Goal: Information Seeking & Learning: Check status

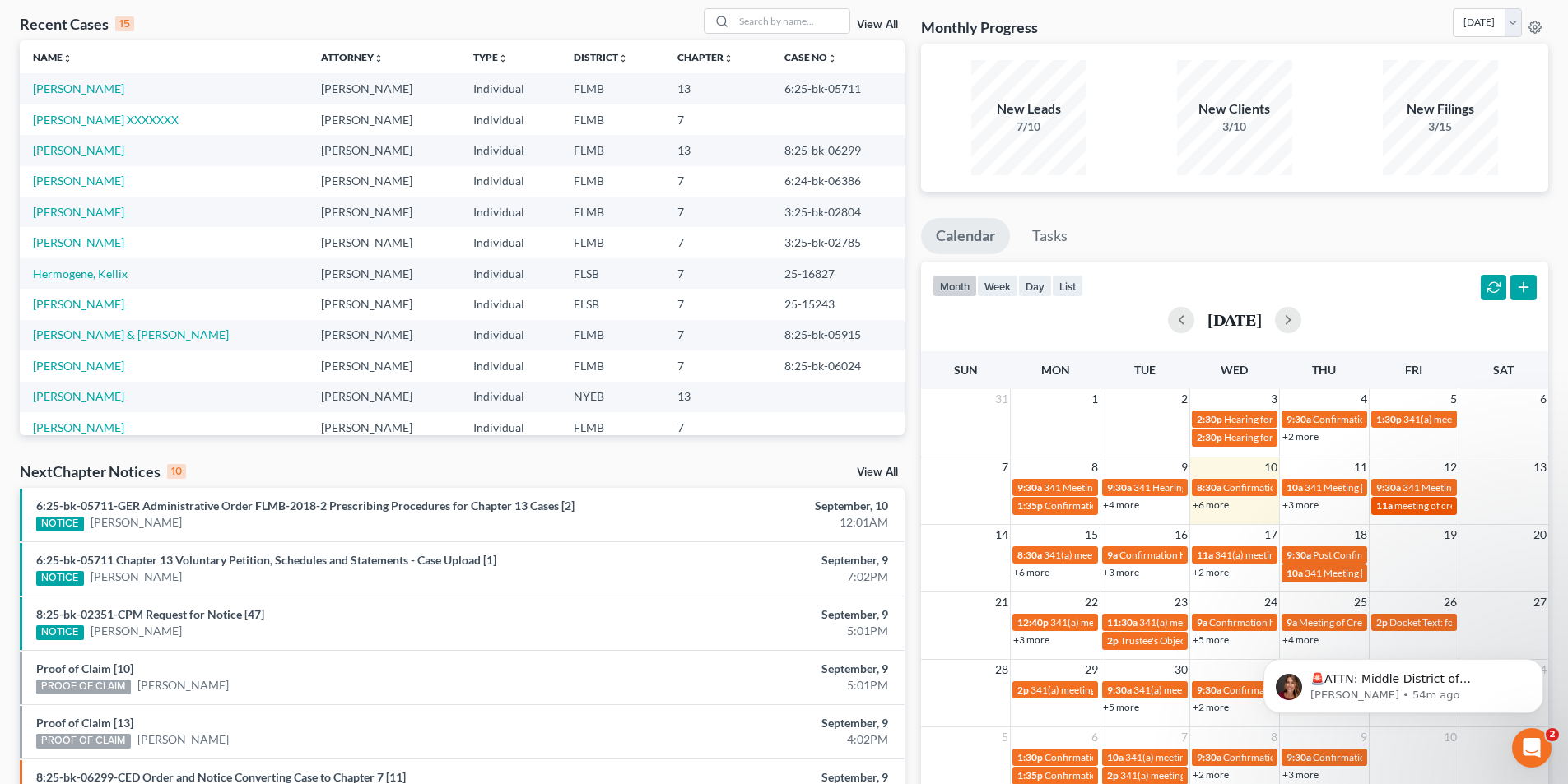
scroll to position [83, 0]
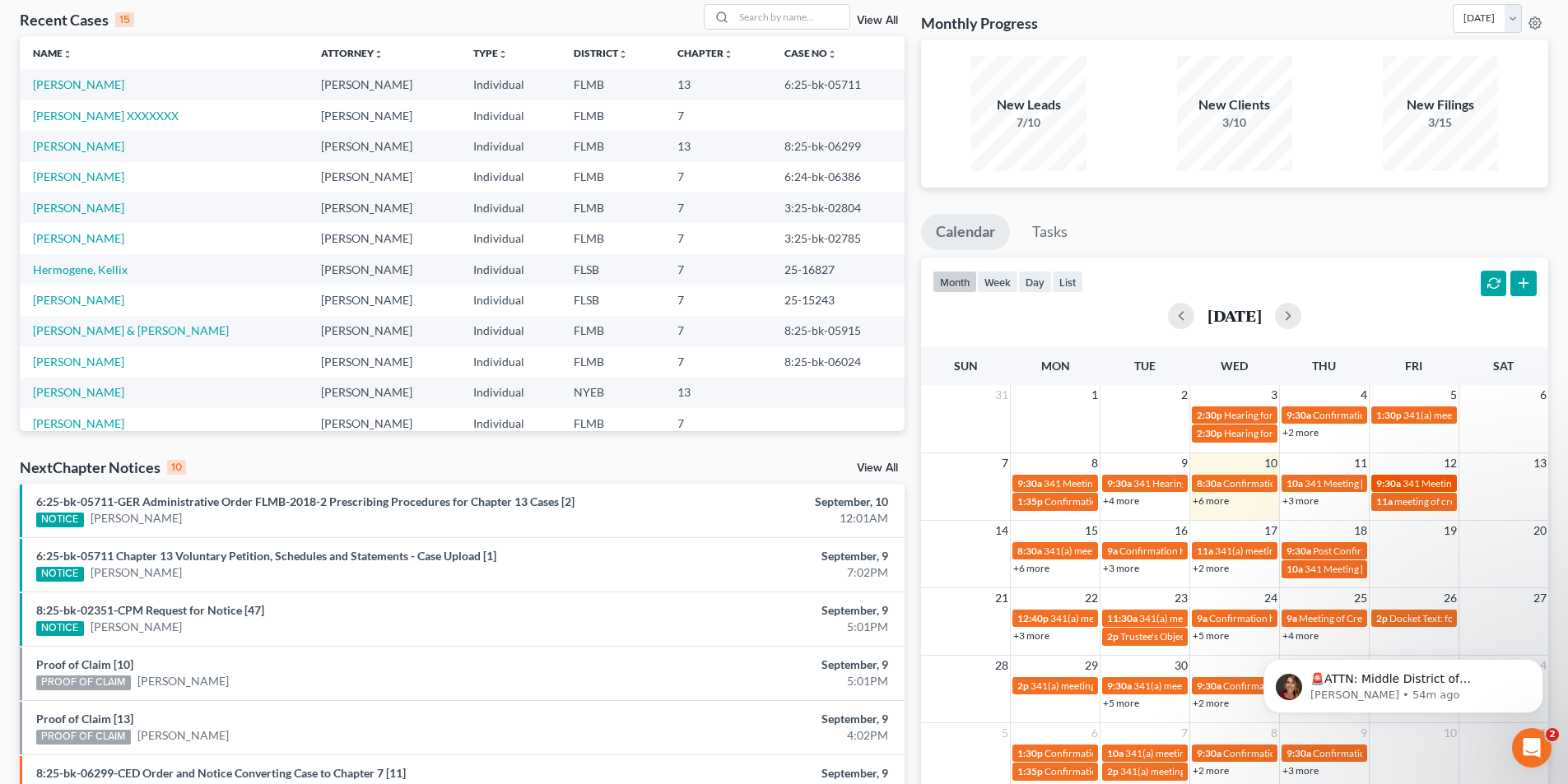
click at [1424, 481] on span "341 Meeting [PERSON_NAME]" at bounding box center [1469, 483] width 133 height 12
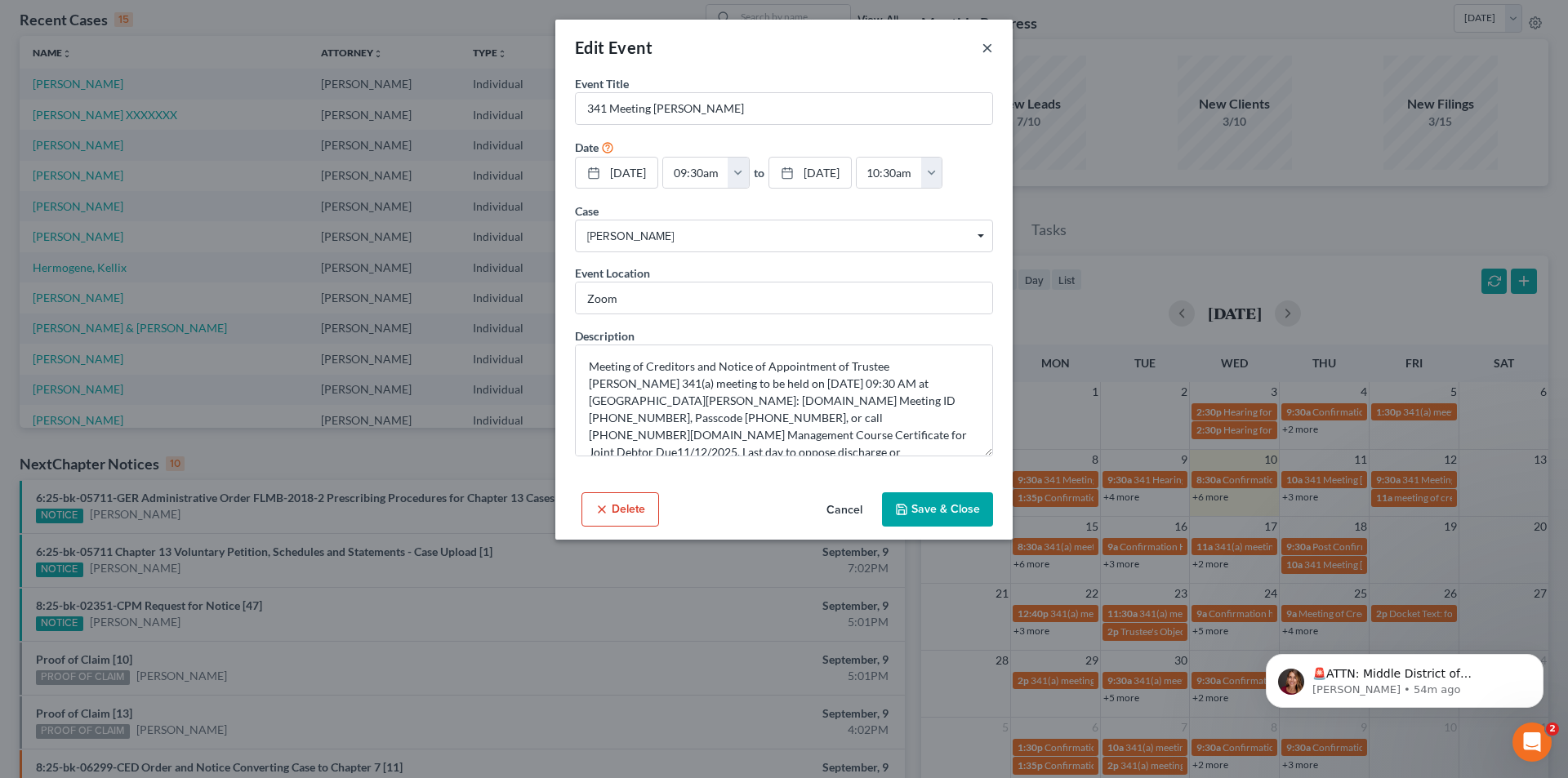
click at [990, 43] on button "×" at bounding box center [987, 47] width 11 height 20
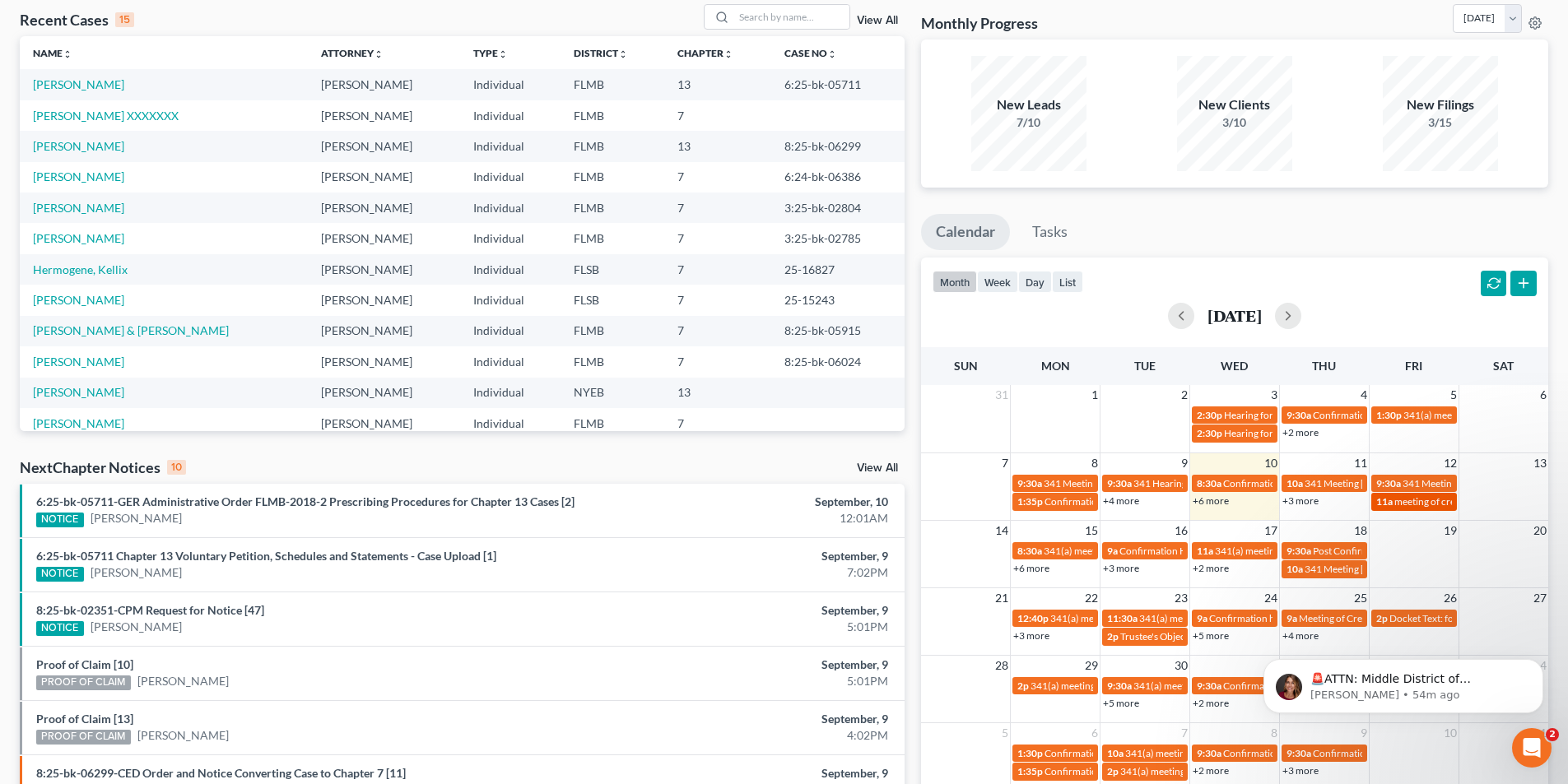
click at [1387, 499] on span "11a" at bounding box center [1385, 501] width 17 height 12
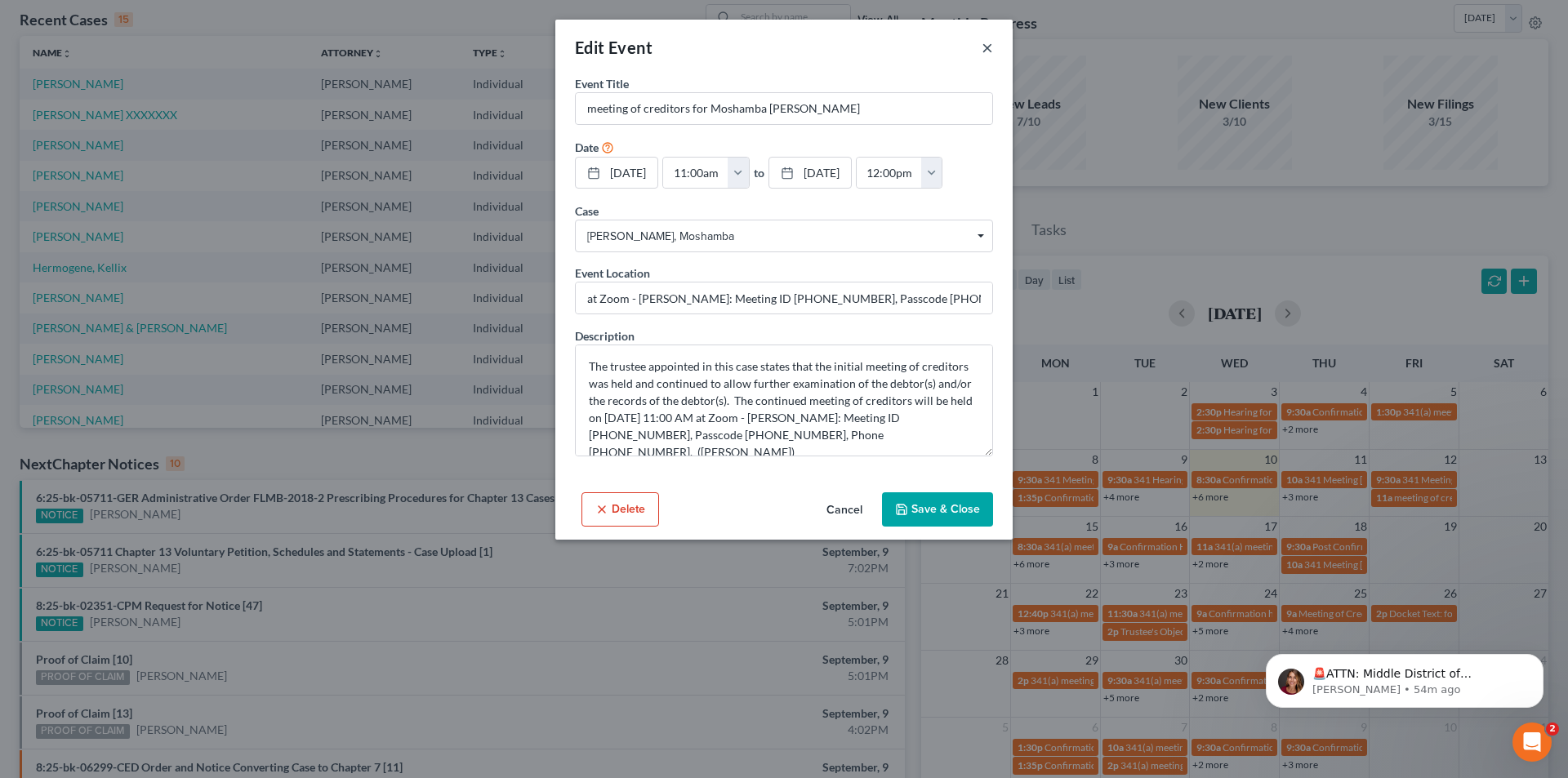
click at [988, 54] on button "×" at bounding box center [987, 47] width 11 height 20
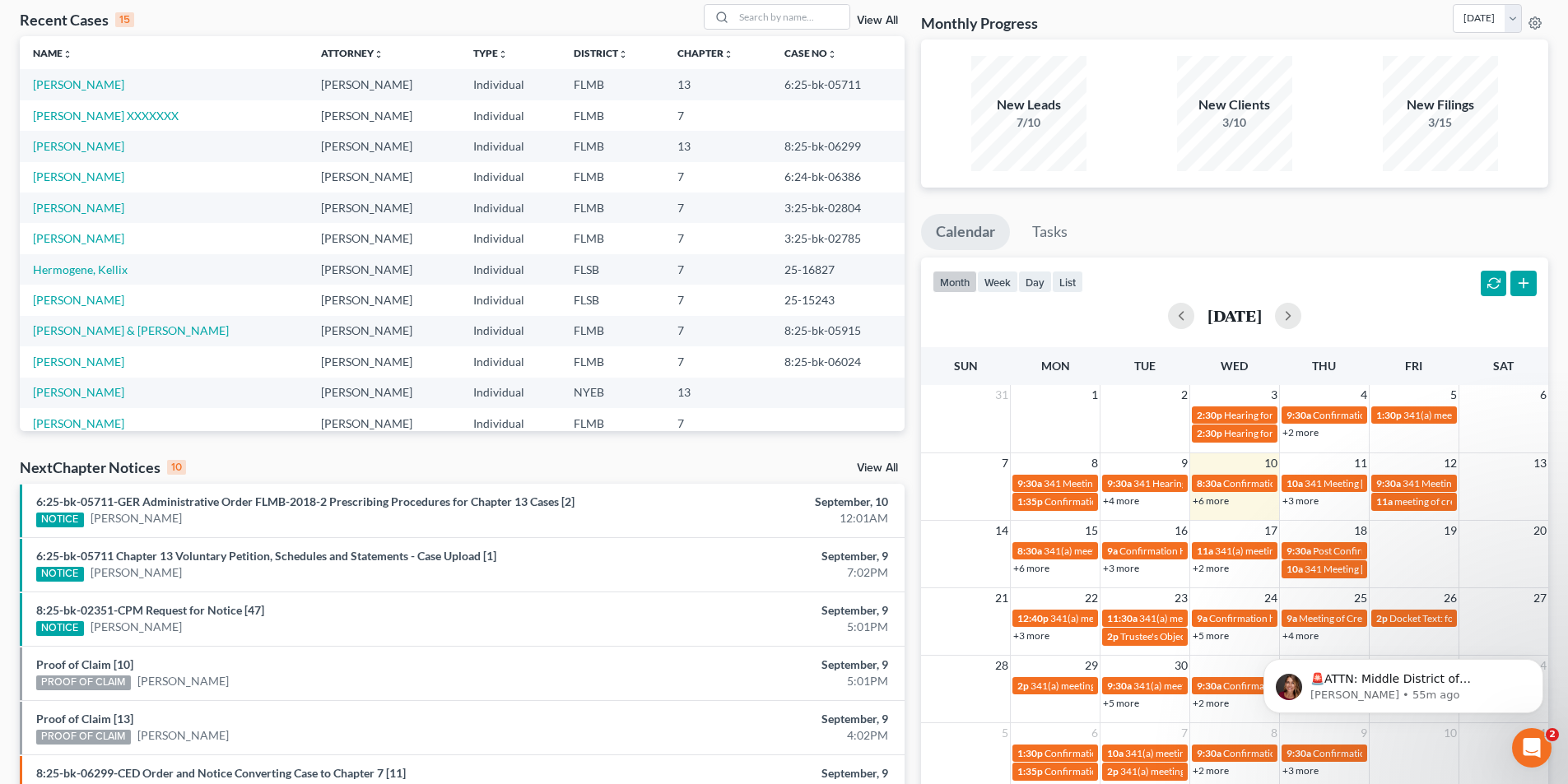
click at [1207, 498] on link "+6 more" at bounding box center [1211, 500] width 37 height 12
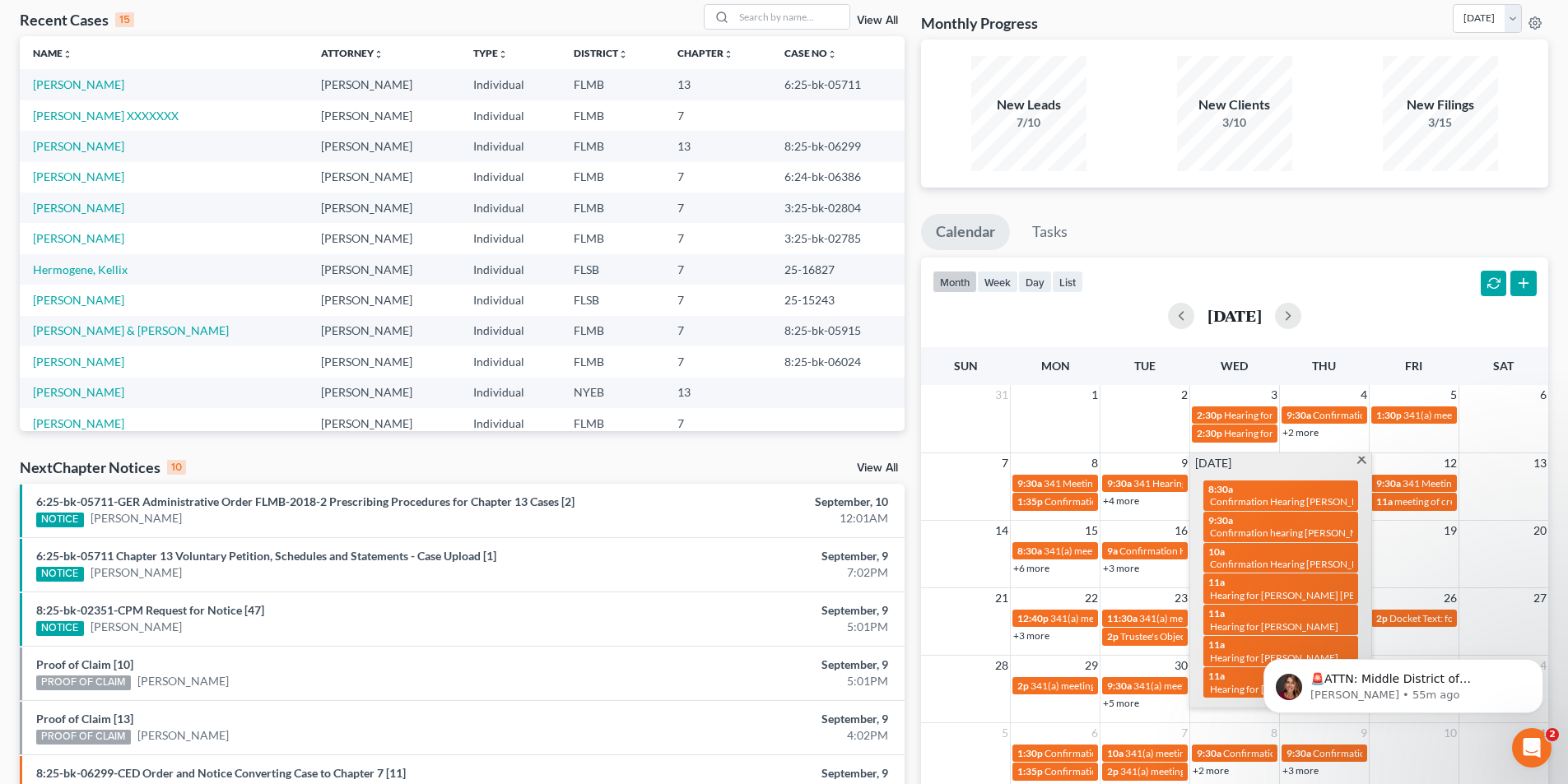
click at [1361, 463] on span at bounding box center [1361, 462] width 12 height 10
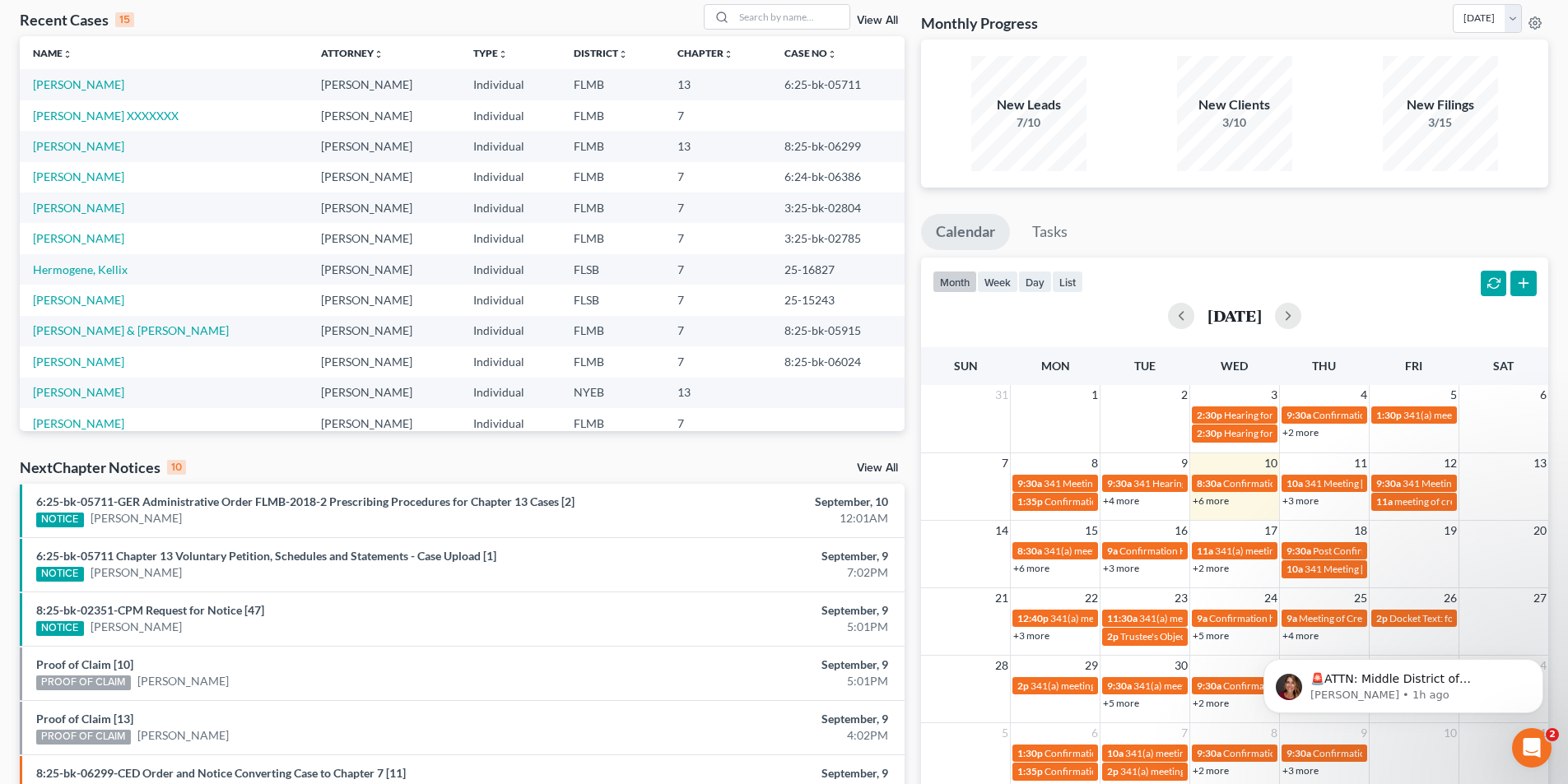
click at [1219, 506] on link "+6 more" at bounding box center [1211, 500] width 37 height 12
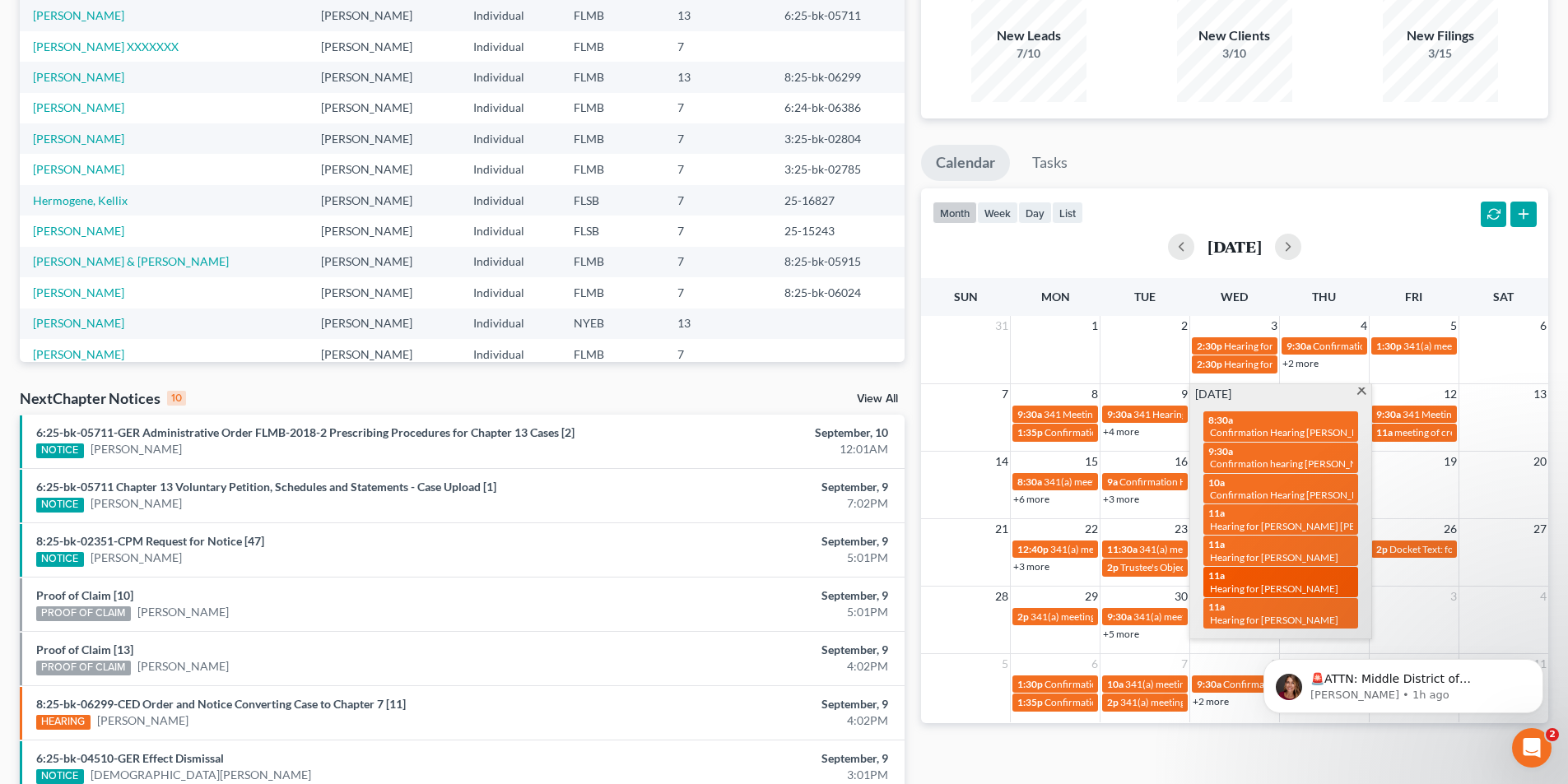
scroll to position [247, 0]
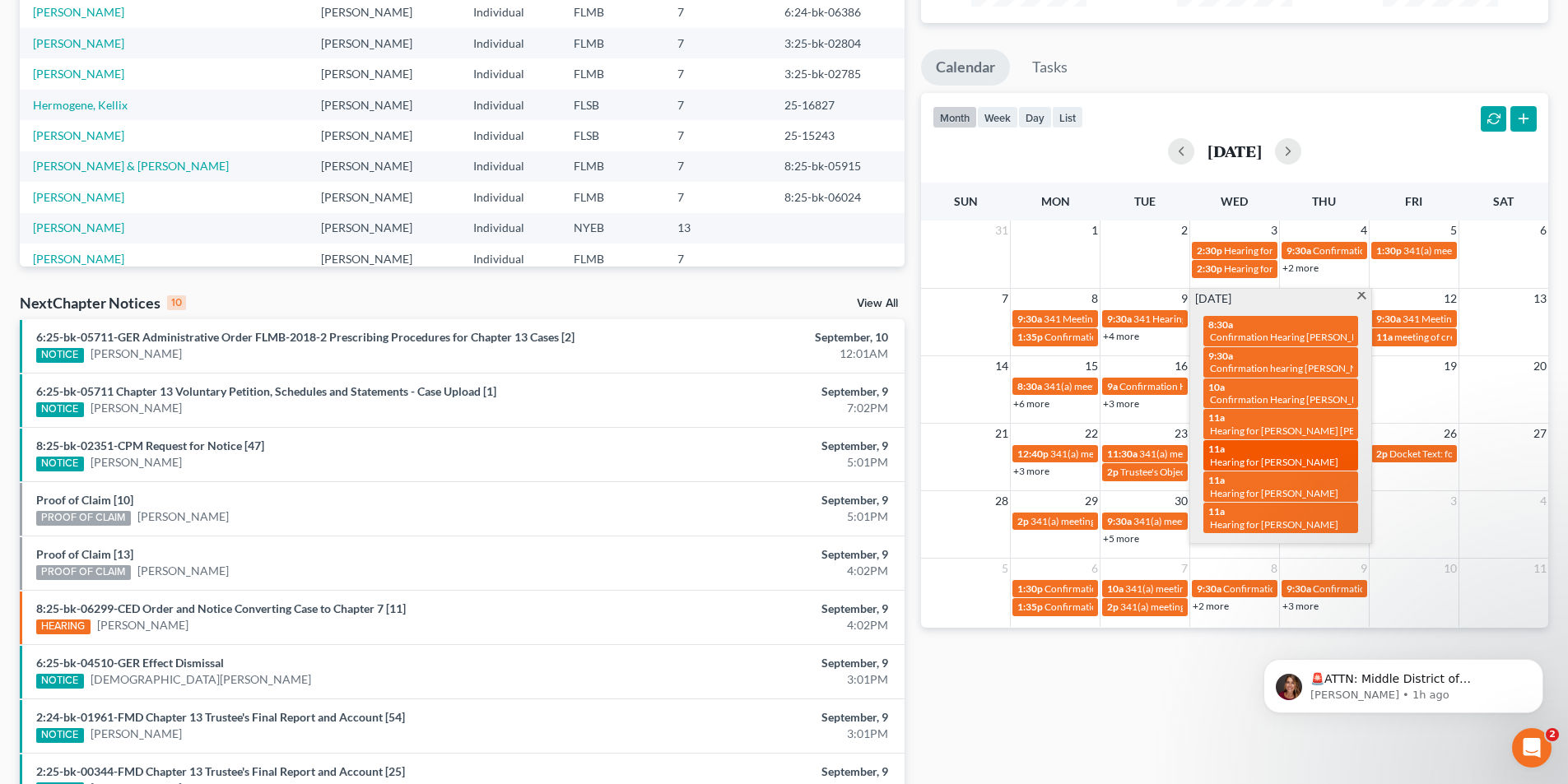
click at [1352, 448] on div "11a Hearing for [PERSON_NAME]" at bounding box center [1280, 455] width 145 height 25
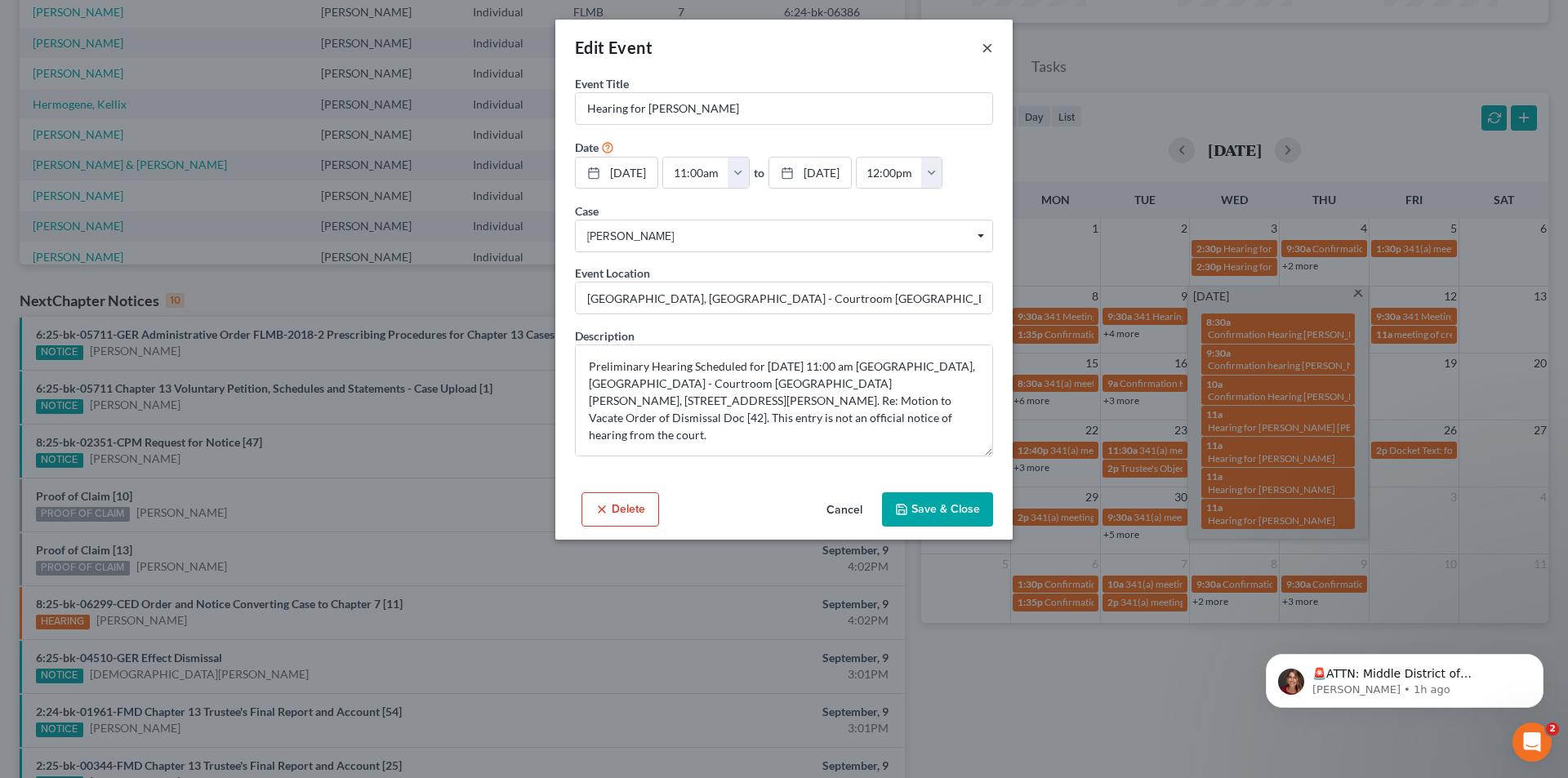
click at [988, 43] on button "×" at bounding box center [987, 47] width 11 height 20
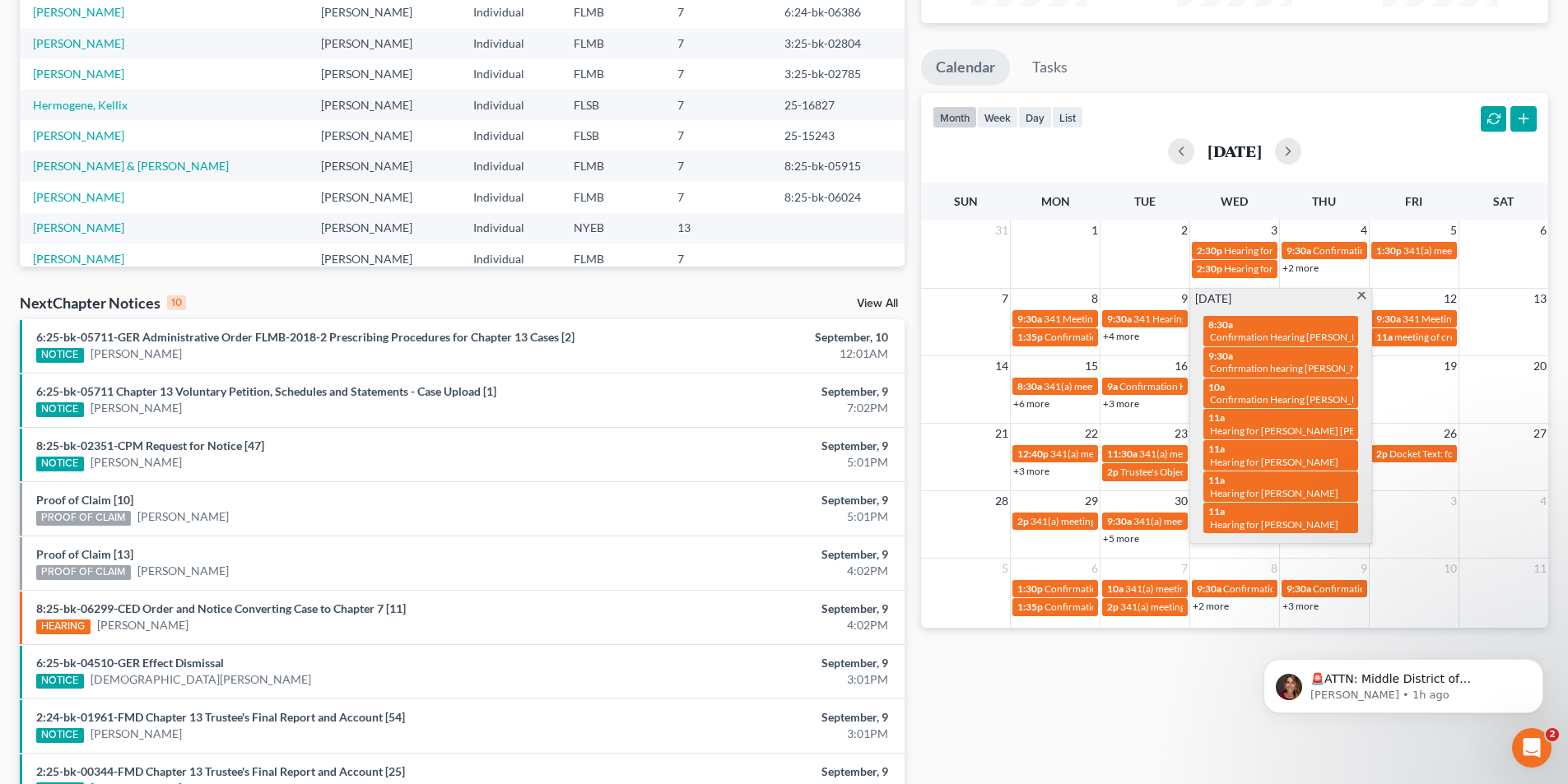
click at [1356, 293] on span at bounding box center [1361, 297] width 12 height 10
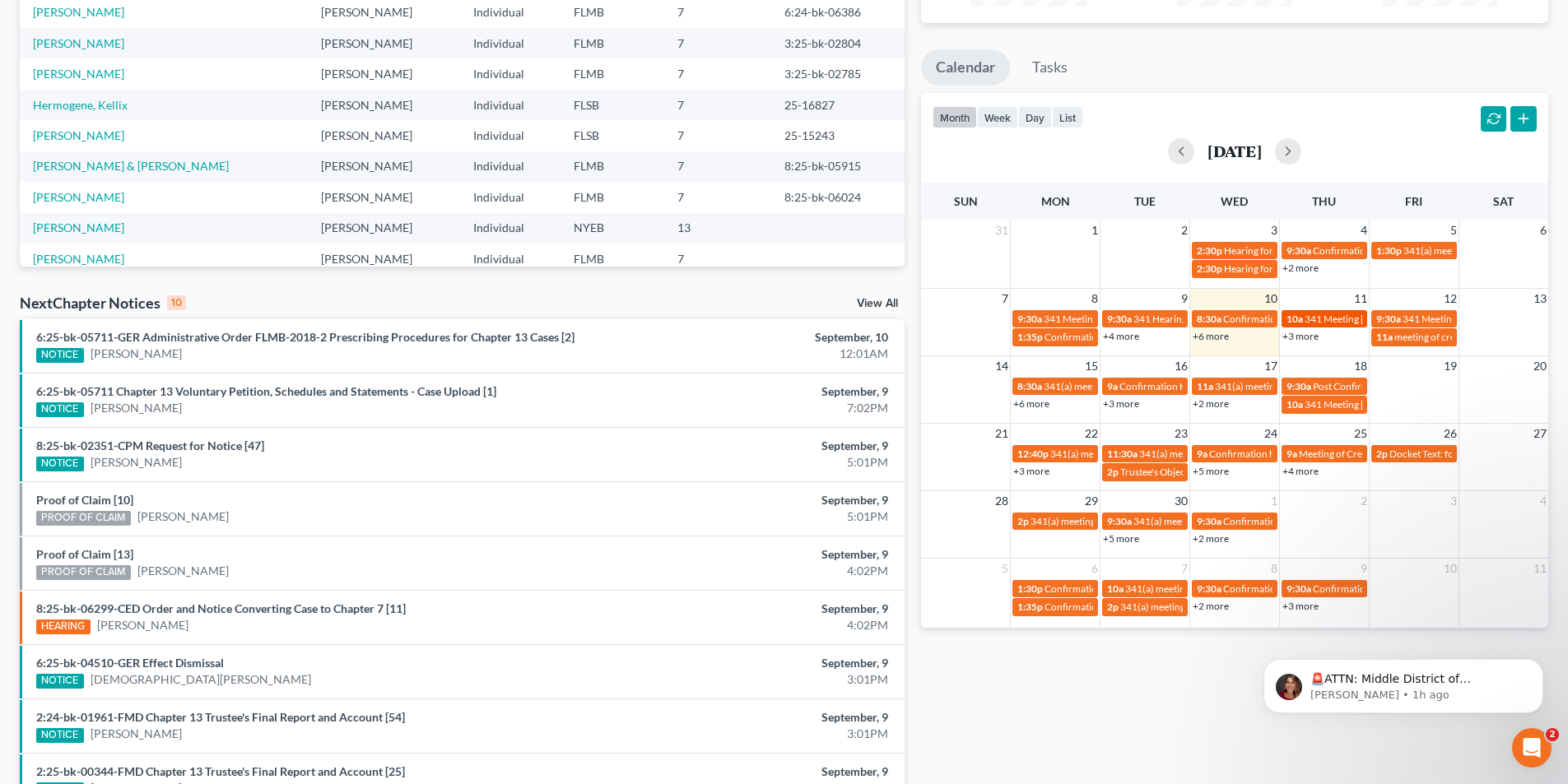
click at [1341, 315] on span "341 Meeting [PERSON_NAME]" at bounding box center [1372, 319] width 133 height 12
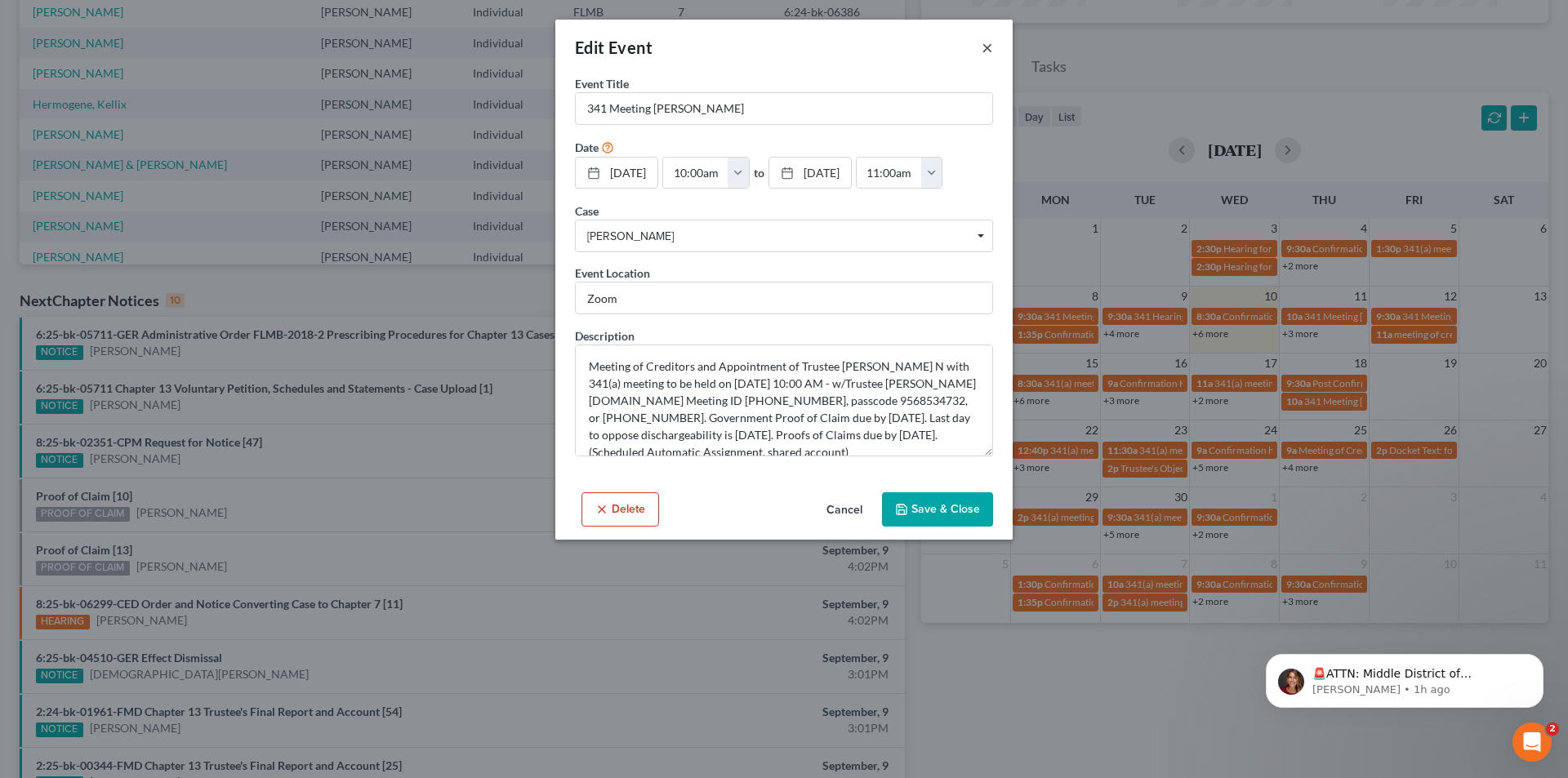
click at [990, 47] on button "×" at bounding box center [987, 47] width 11 height 20
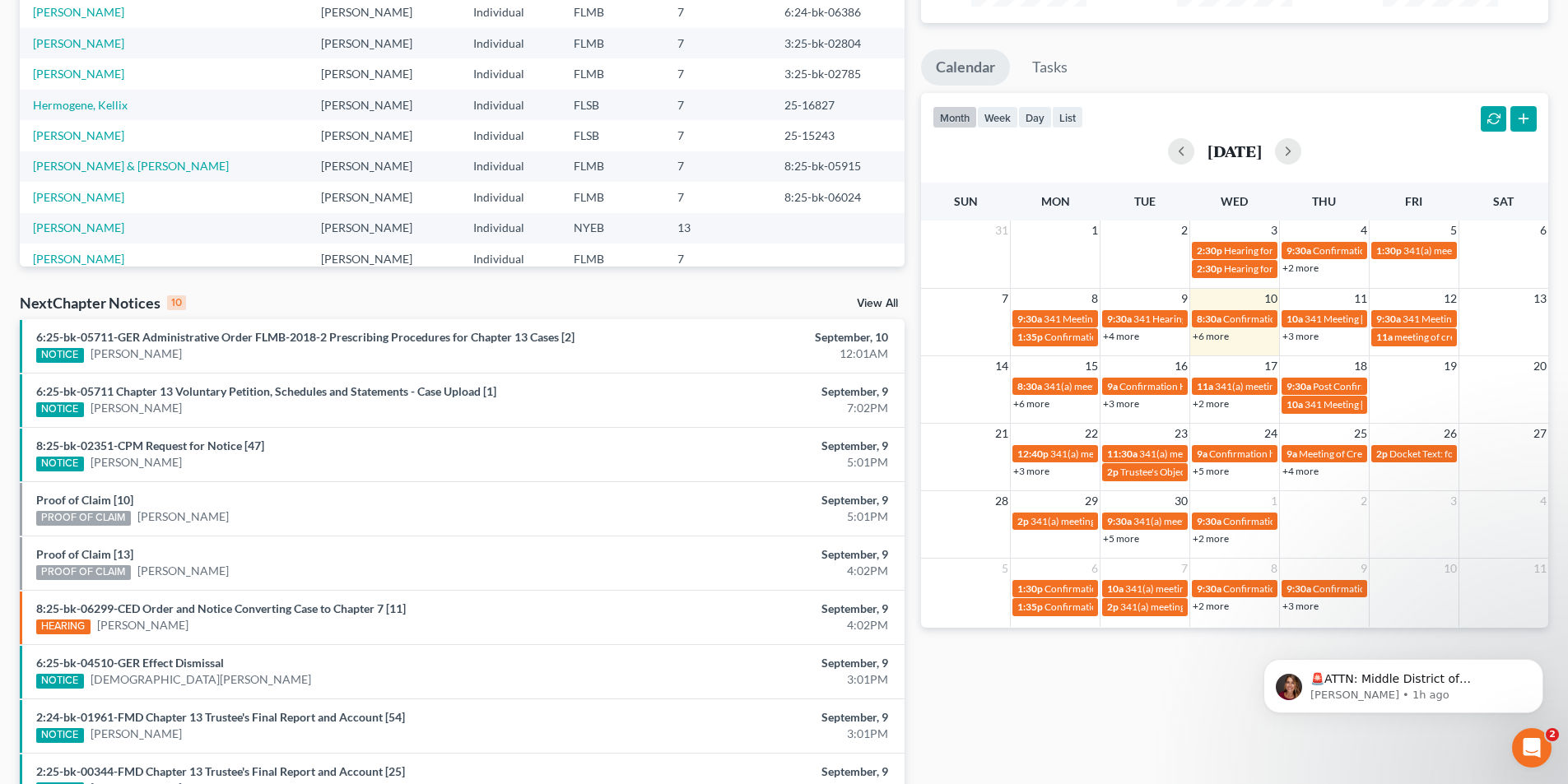
click at [1297, 336] on link "+3 more" at bounding box center [1300, 336] width 37 height 12
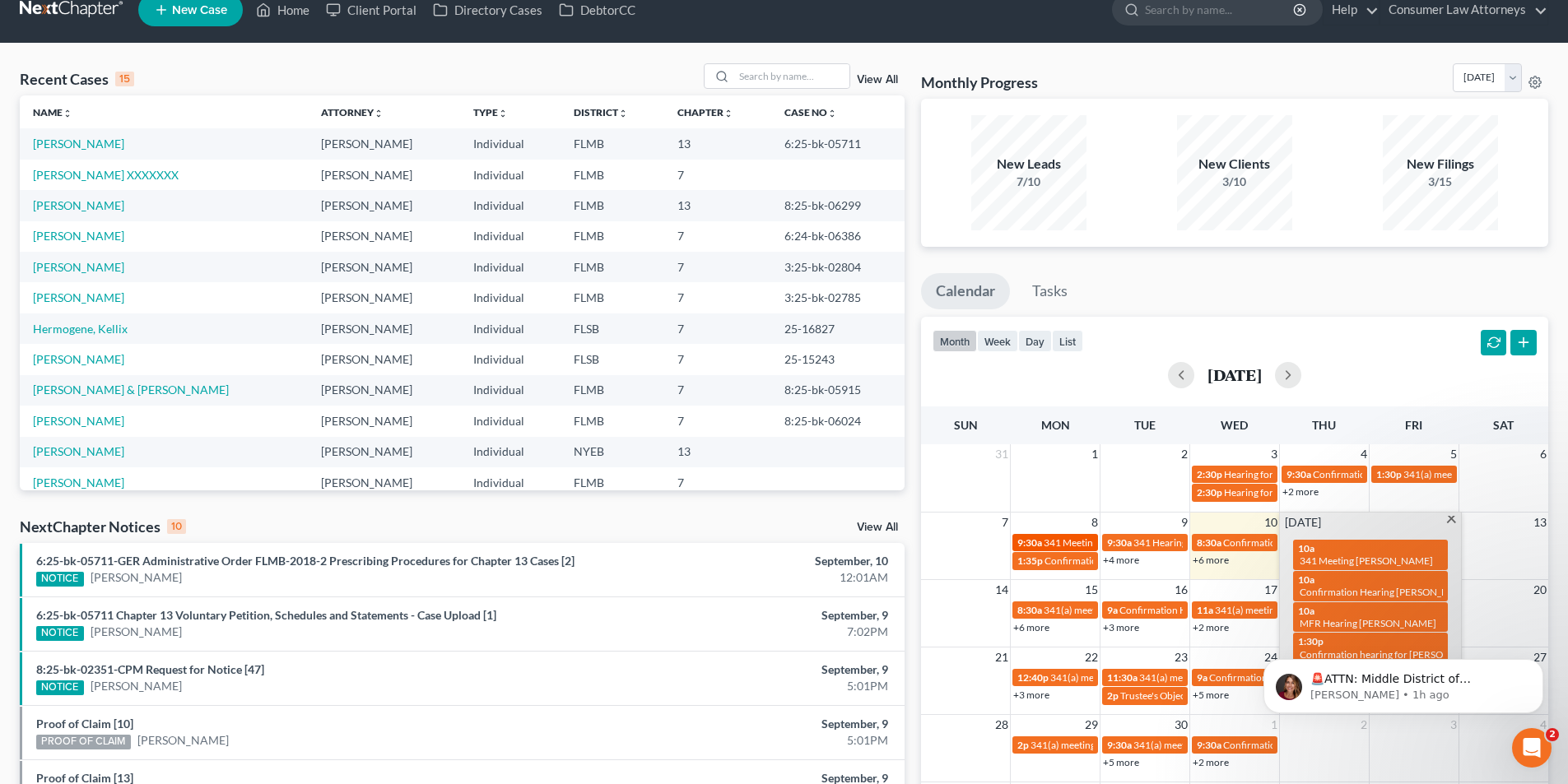
scroll to position [0, 0]
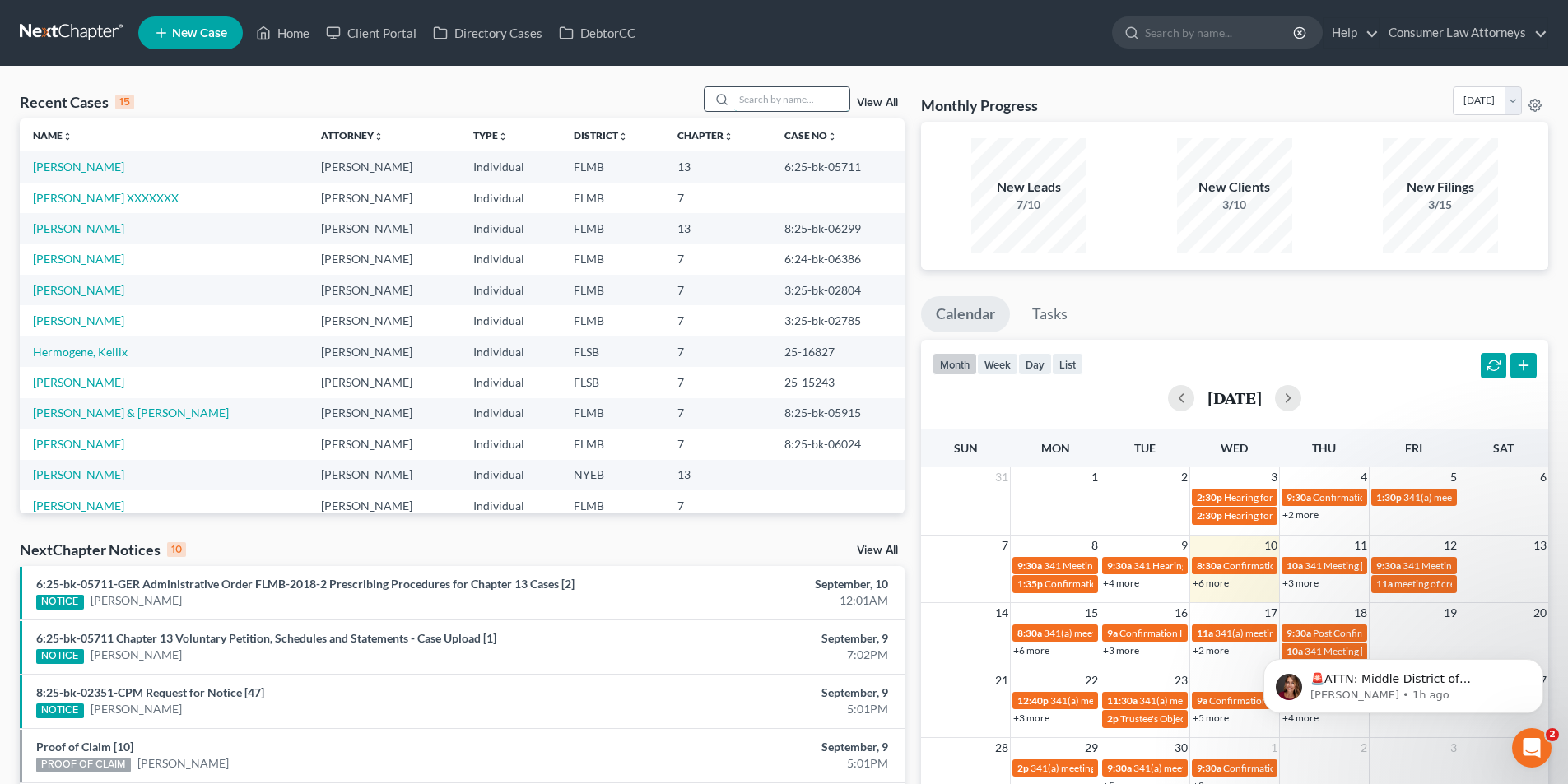
click at [808, 106] on input "search" at bounding box center [792, 99] width 116 height 24
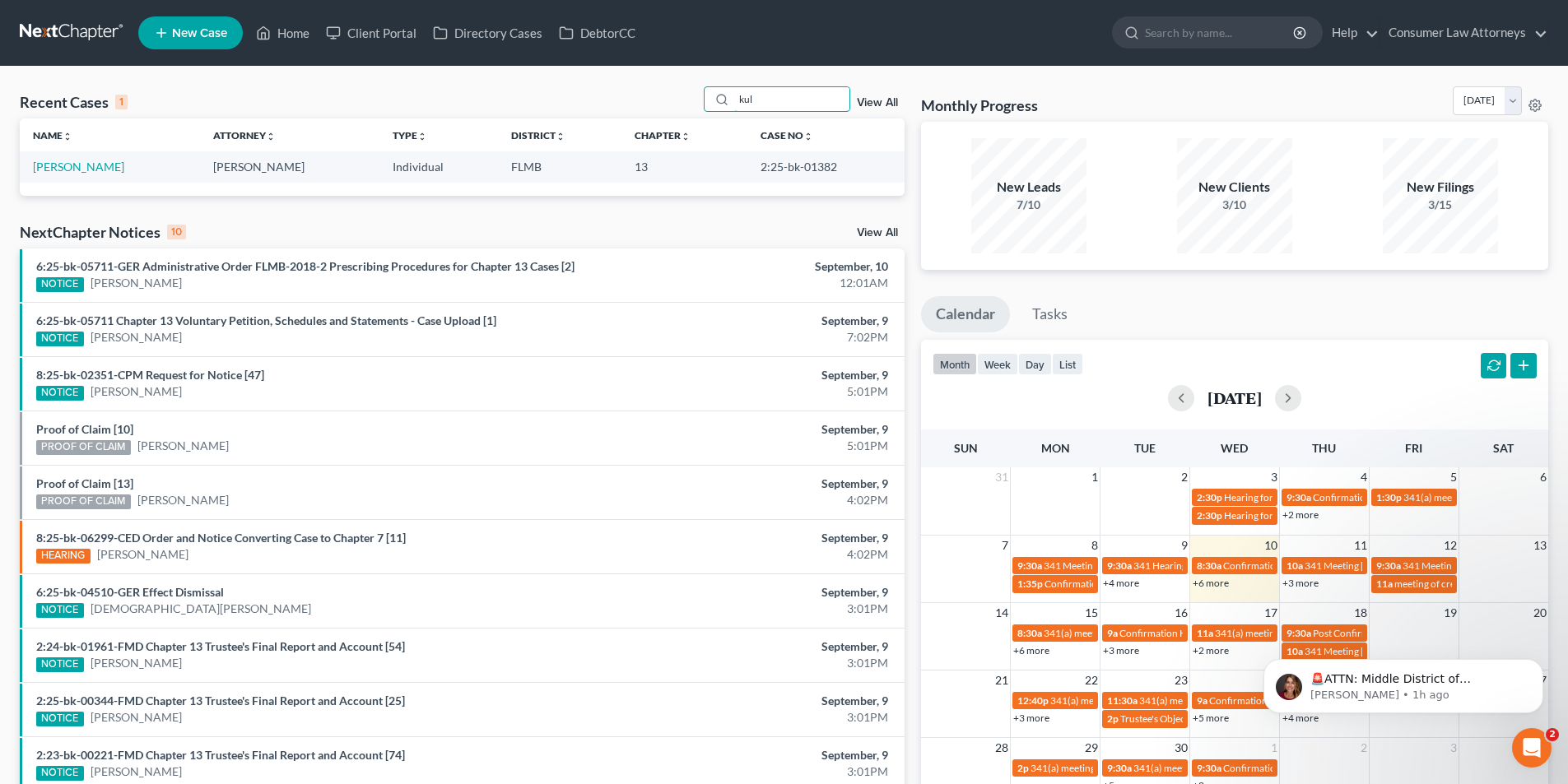
type input "kul"
drag, startPoint x: 825, startPoint y: 166, endPoint x: 747, endPoint y: 166, distance: 78.0
click at [747, 166] on td "2:25-bk-01382" at bounding box center [825, 166] width 157 height 30
copy td "2:25-bk-01382"
click at [1437, 581] on span "meeting of creditors for Moshamba [PERSON_NAME]" at bounding box center [1509, 584] width 230 height 12
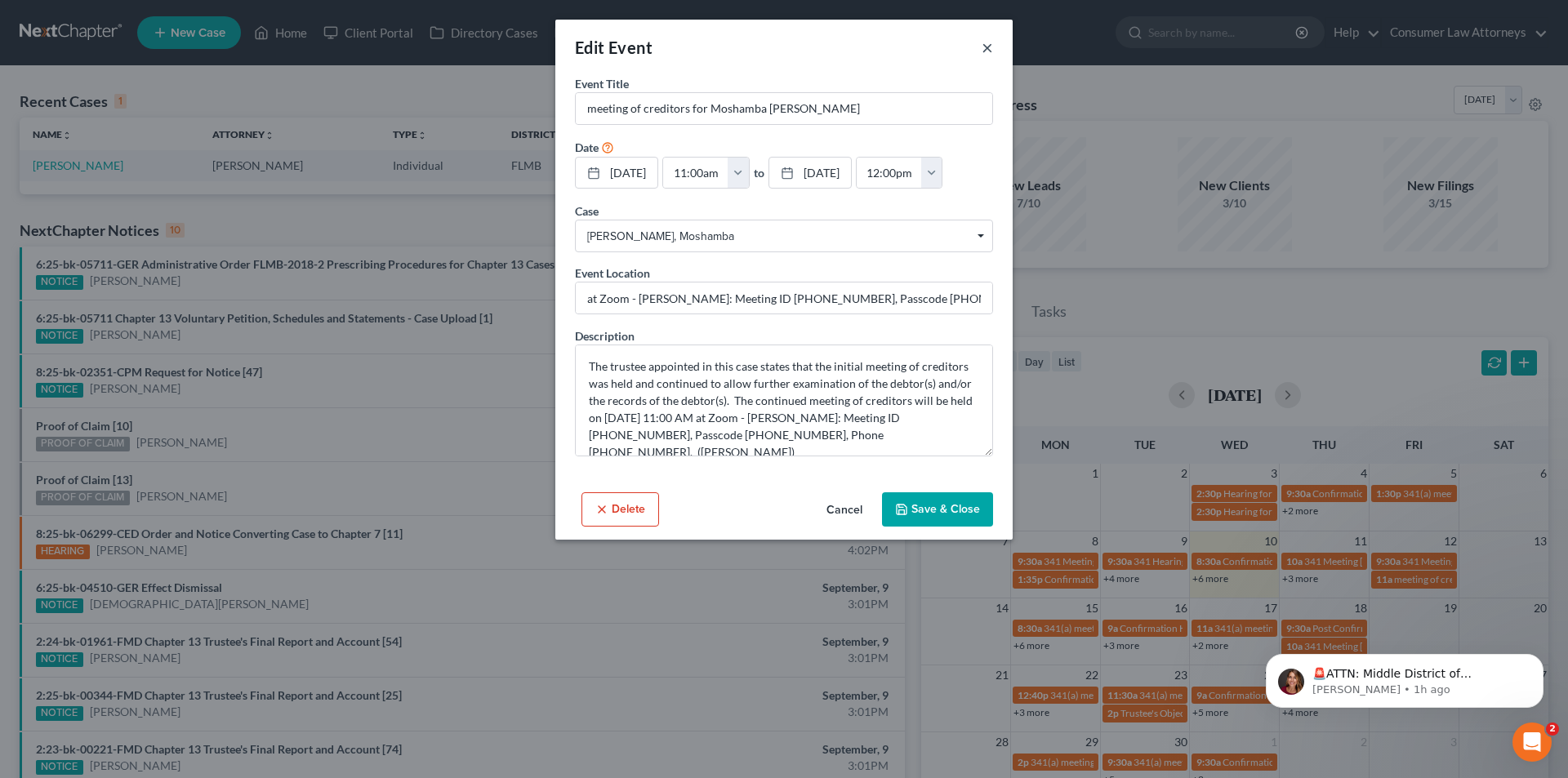
click at [990, 44] on button "×" at bounding box center [987, 47] width 11 height 20
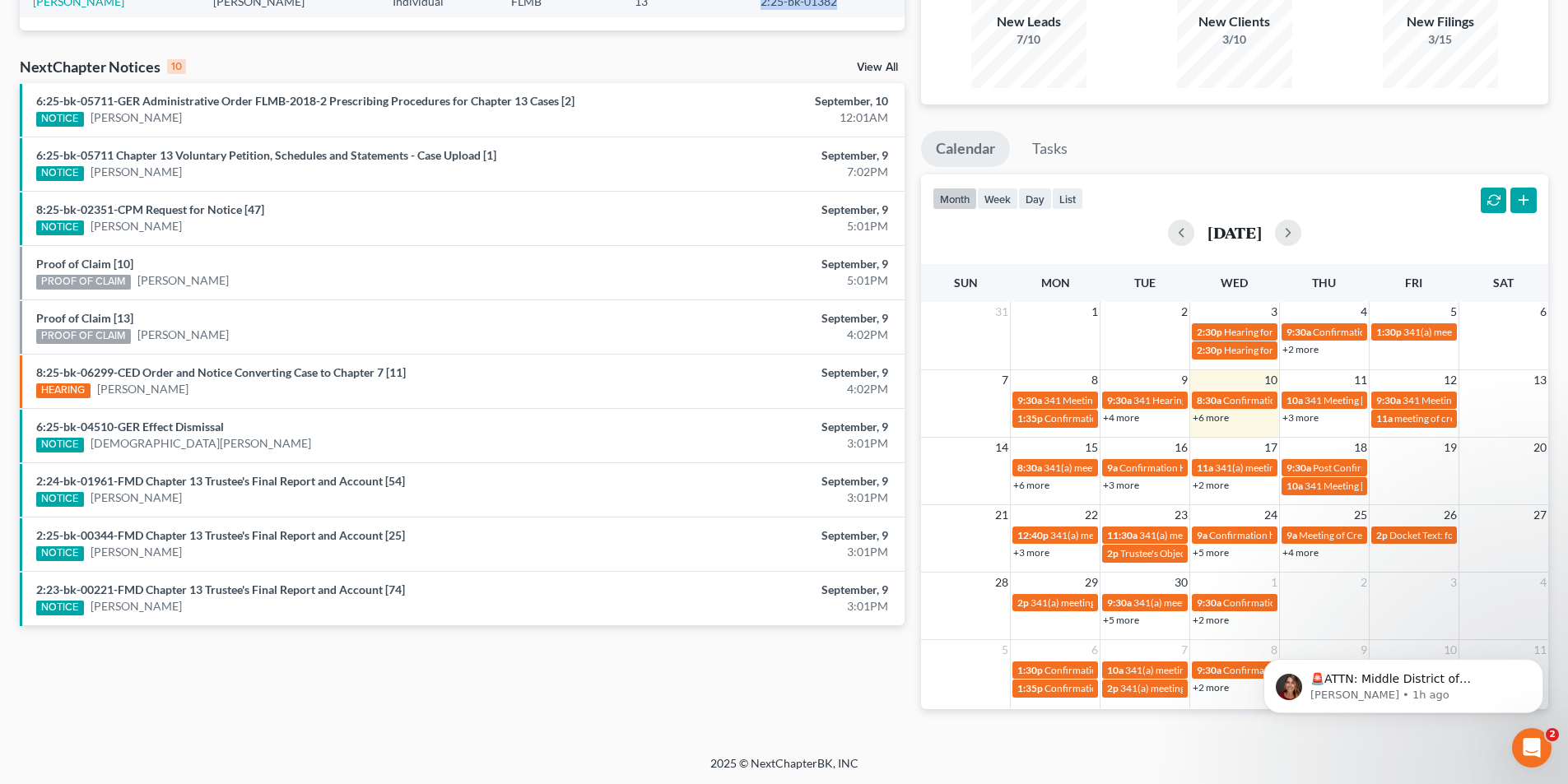
scroll to position [166, 0]
click at [1038, 486] on link "+6 more" at bounding box center [1031, 484] width 37 height 12
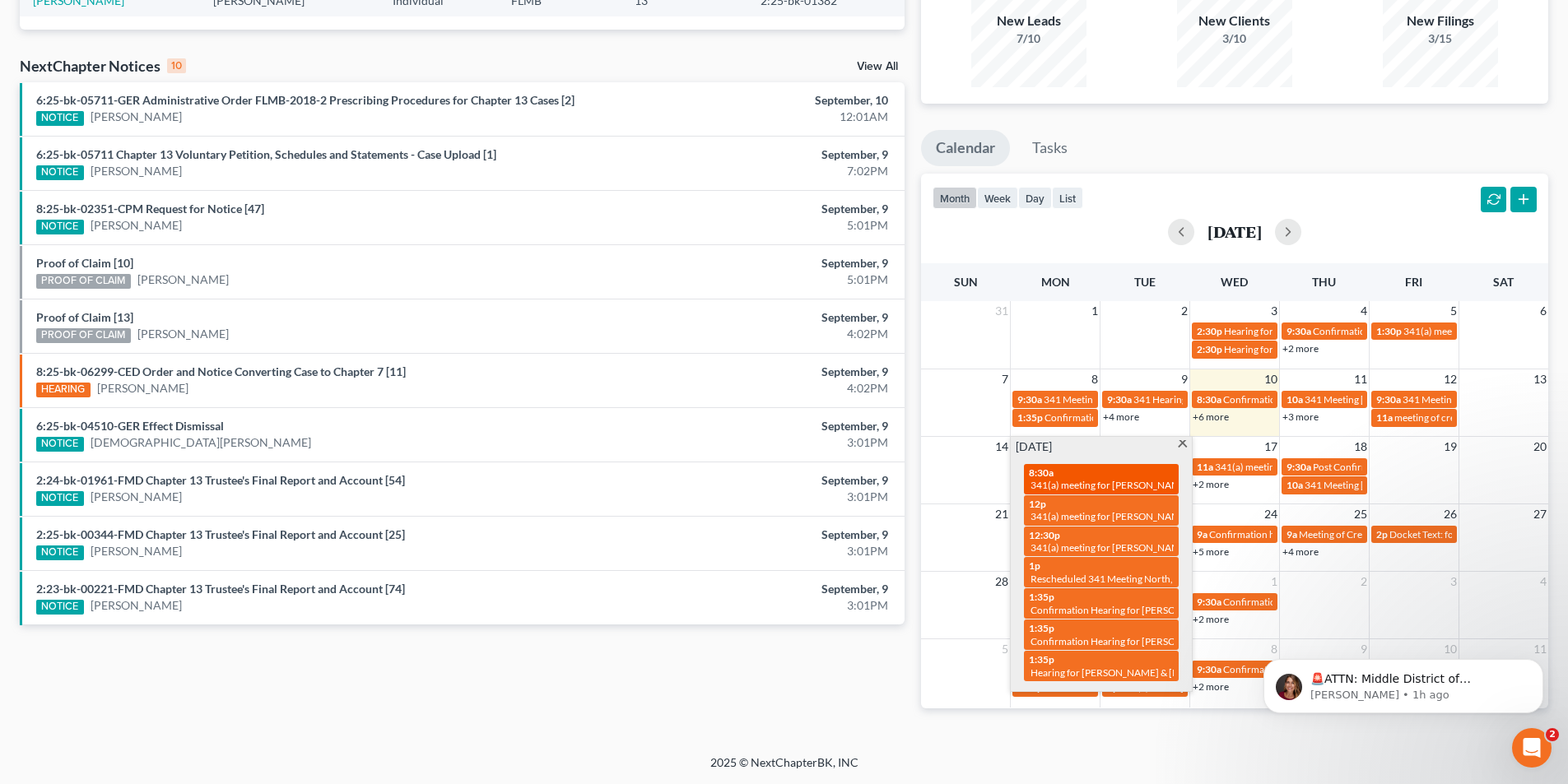
click at [1122, 479] on span "341(a) meeting for [PERSON_NAME] [PERSON_NAME], Jr." at bounding box center [1156, 485] width 252 height 12
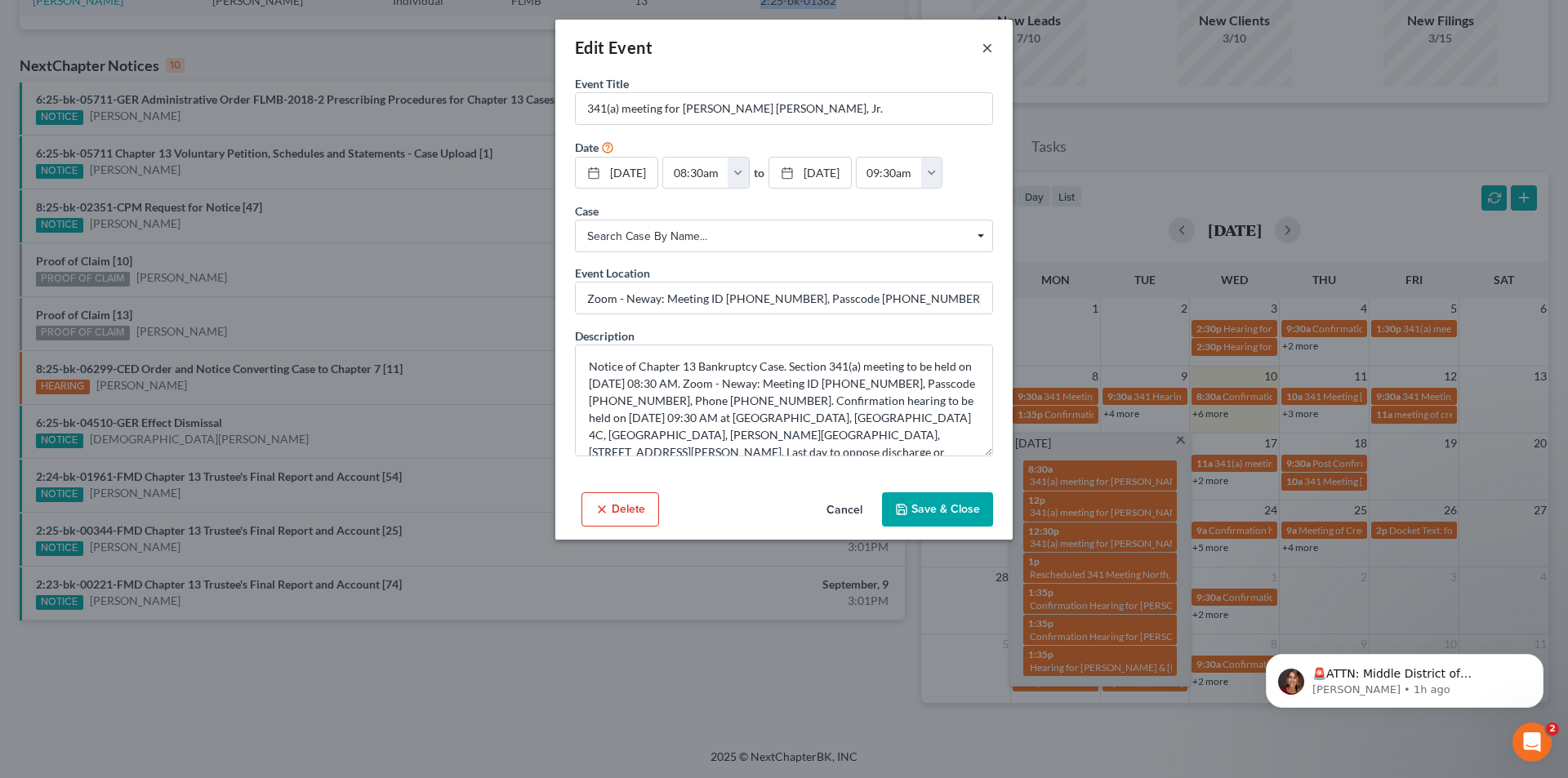
click at [983, 49] on button "×" at bounding box center [987, 47] width 11 height 20
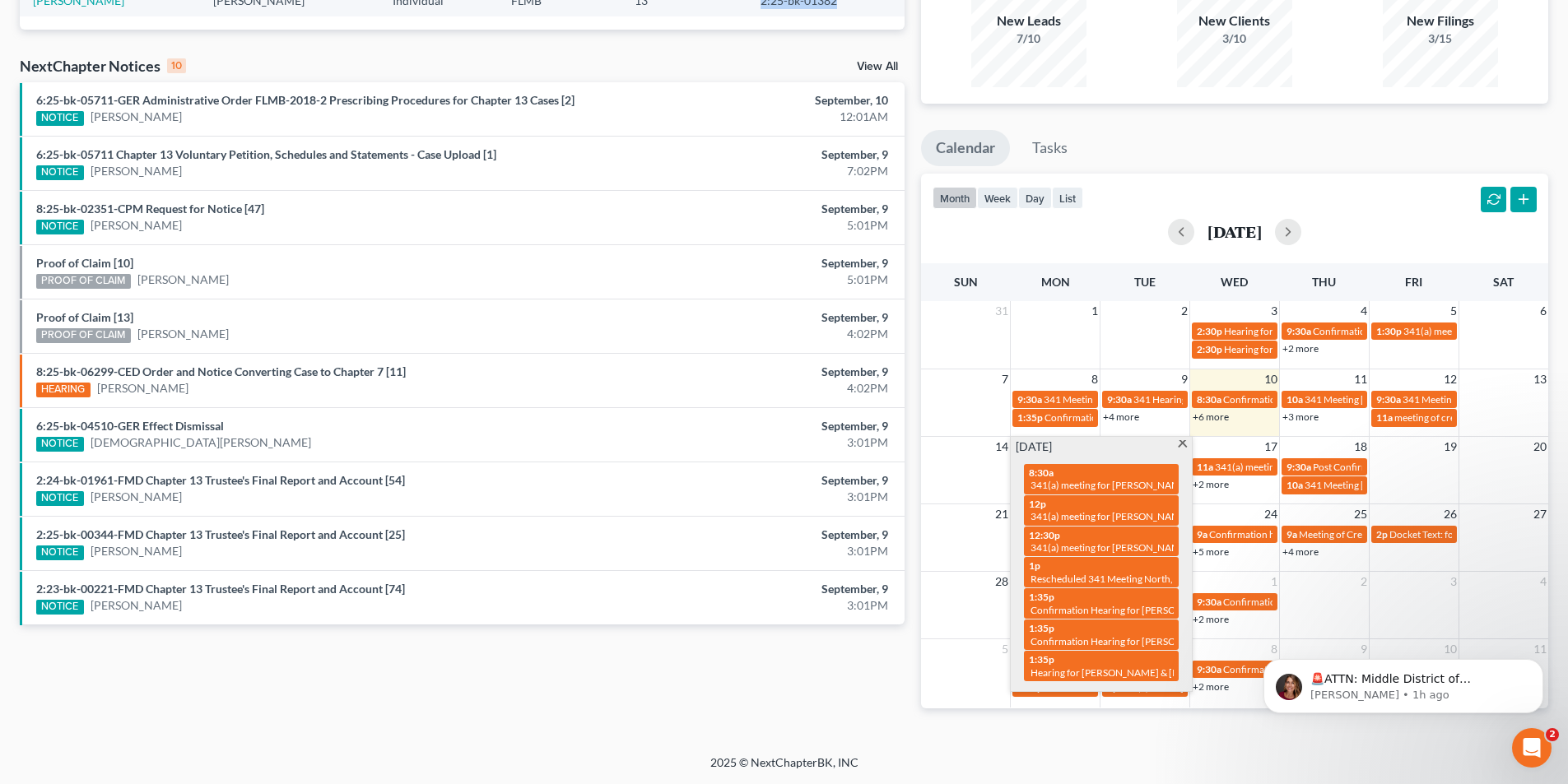
click at [1184, 447] on span at bounding box center [1182, 445] width 12 height 10
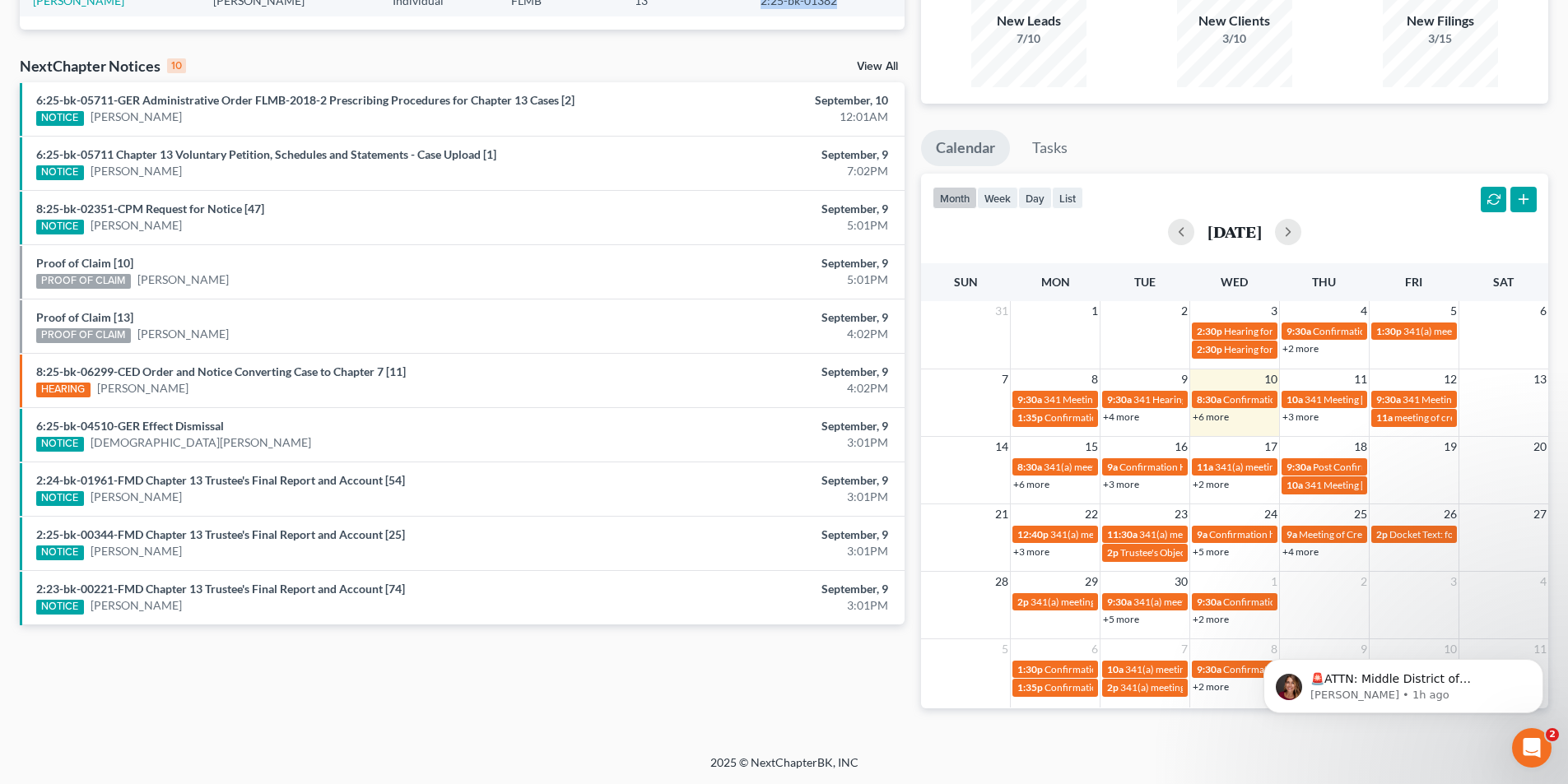
click at [1130, 488] on link "+3 more" at bounding box center [1121, 484] width 37 height 12
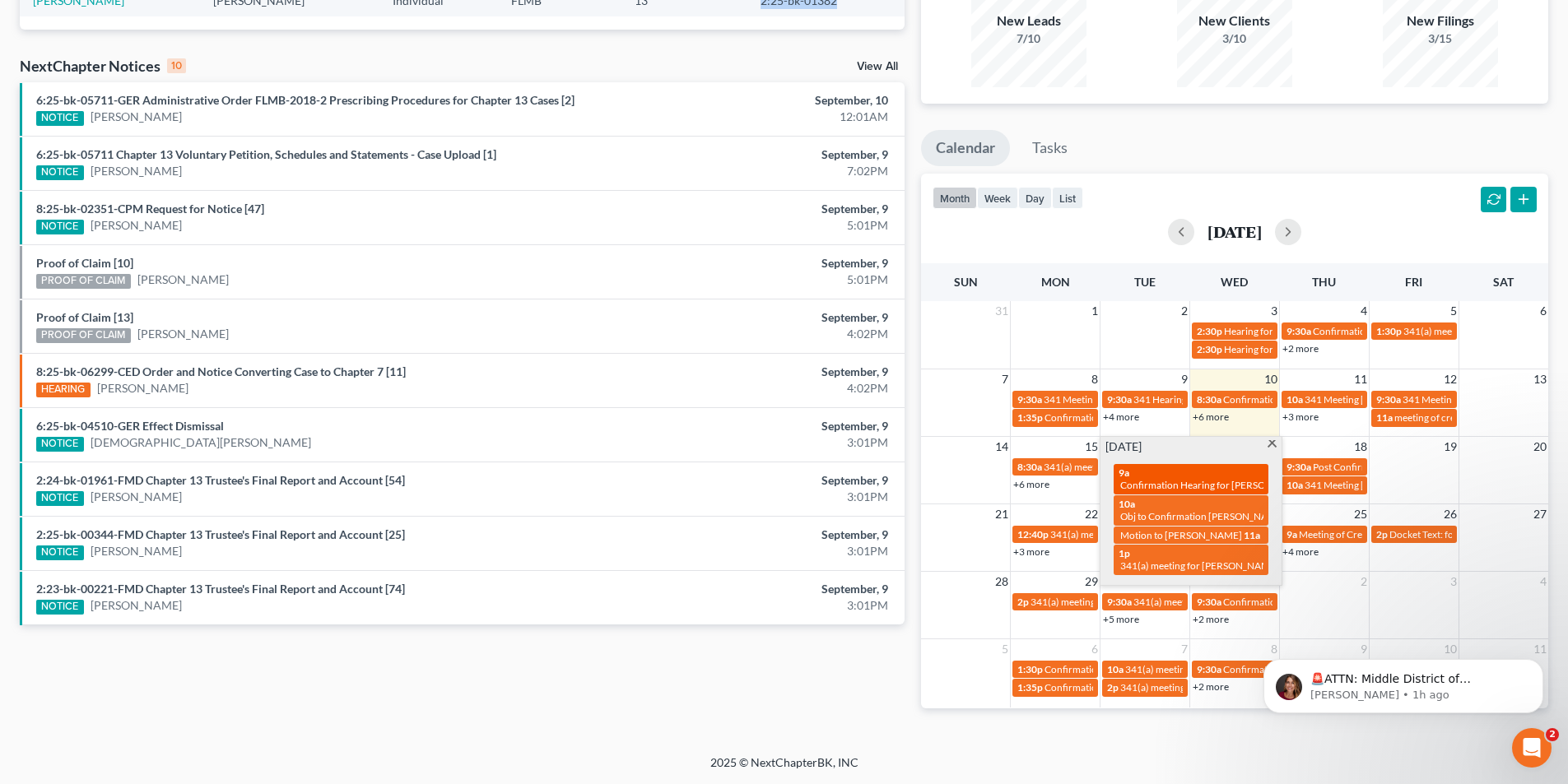
click at [1172, 482] on span "Confirmation Hearing for [PERSON_NAME], III" at bounding box center [1221, 485] width 202 height 12
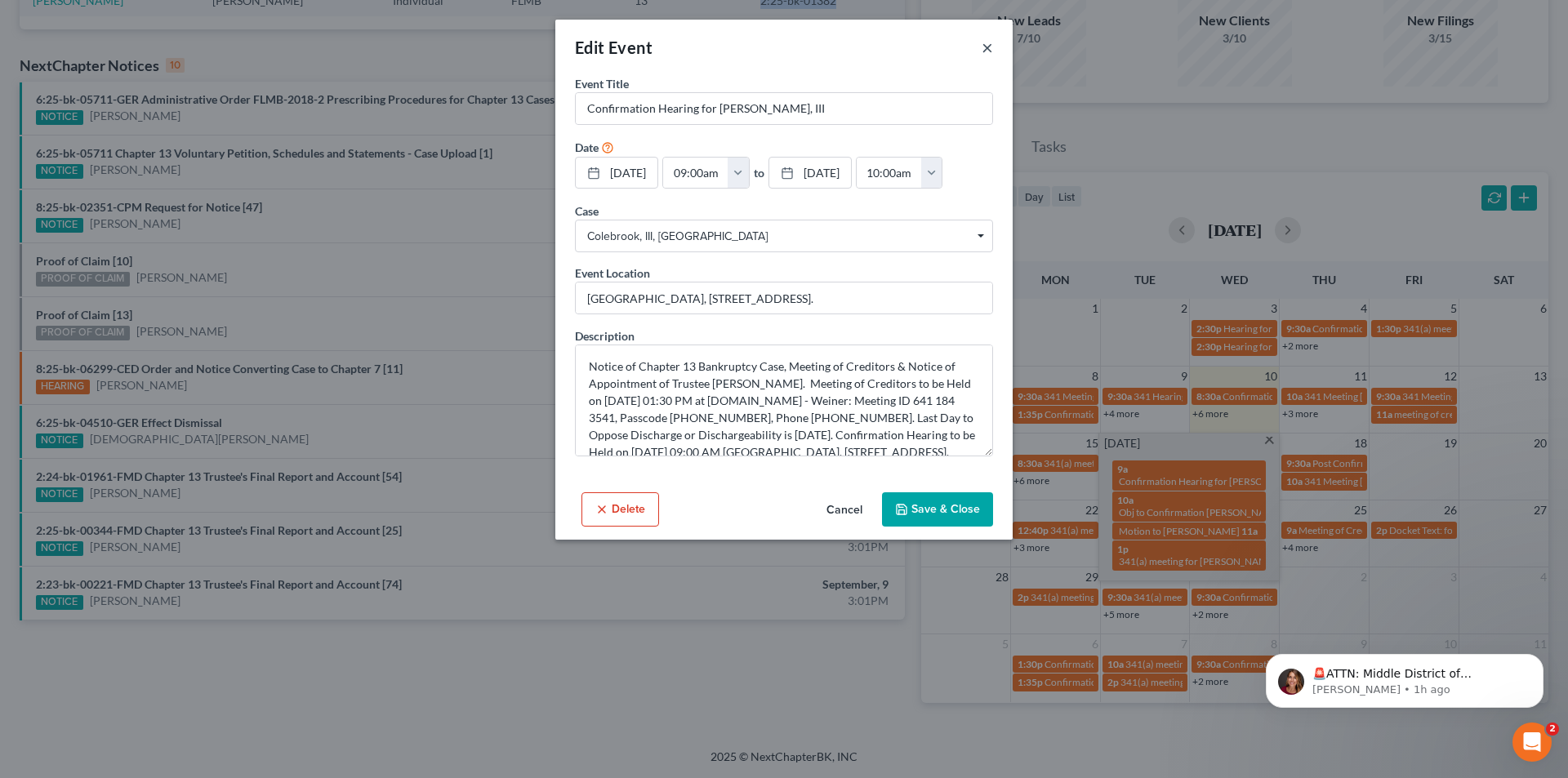
click at [987, 54] on button "×" at bounding box center [987, 47] width 11 height 20
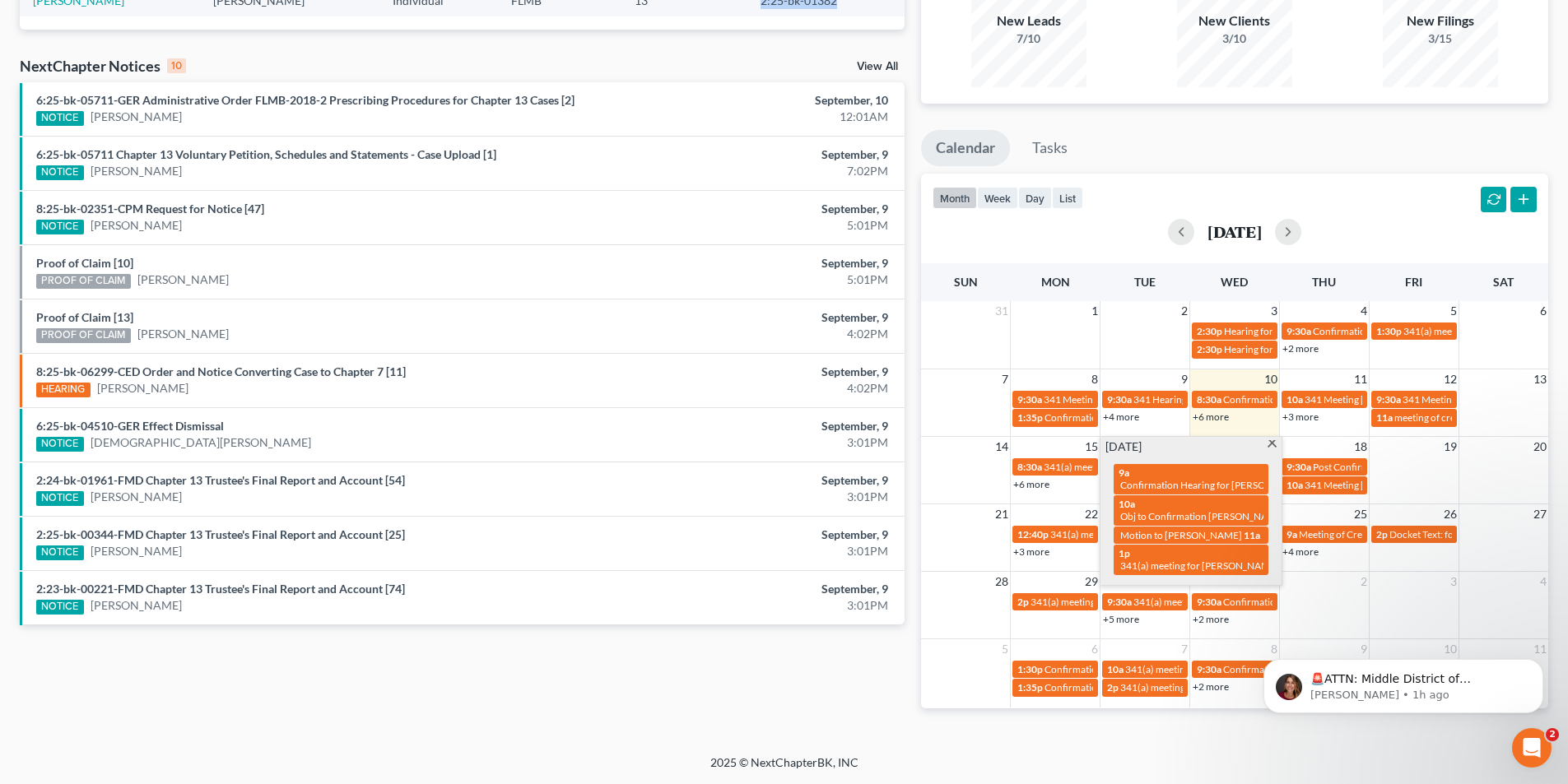
click at [1273, 447] on span at bounding box center [1272, 445] width 12 height 10
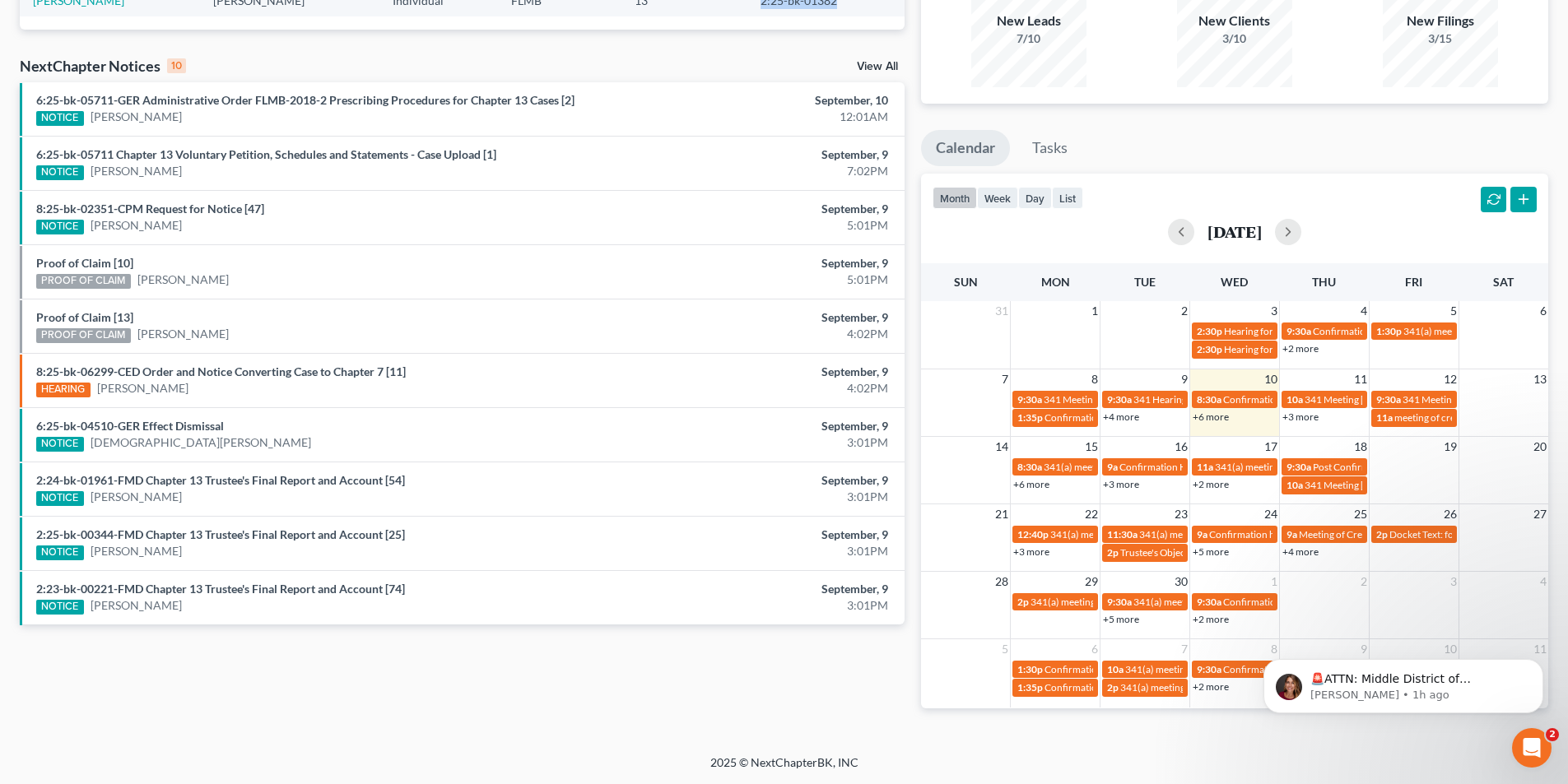
click at [1226, 484] on link "+2 more" at bounding box center [1211, 484] width 37 height 12
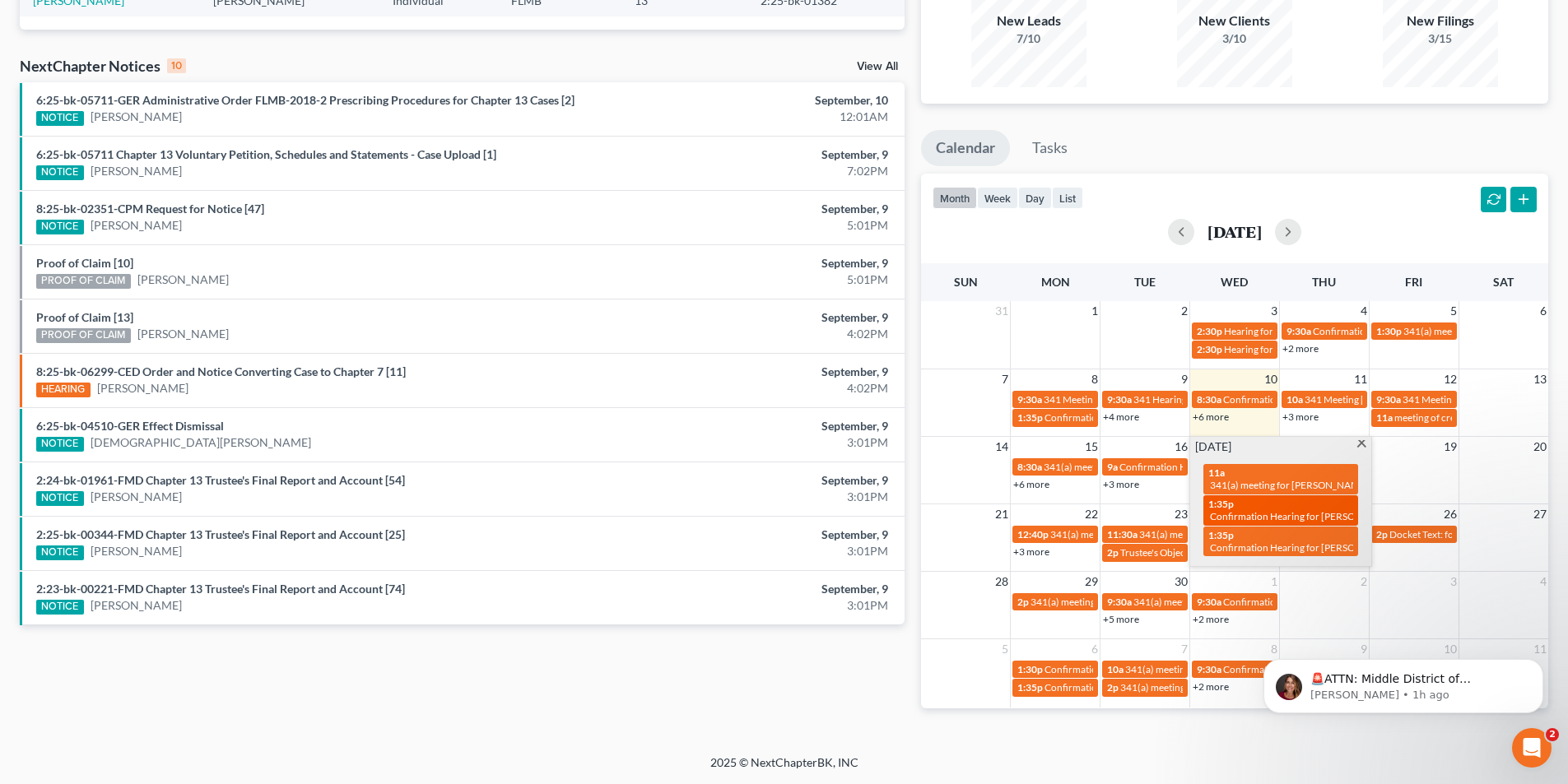
click at [1276, 511] on span "Confirmation Hearing for [PERSON_NAME]" at bounding box center [1304, 516] width 188 height 12
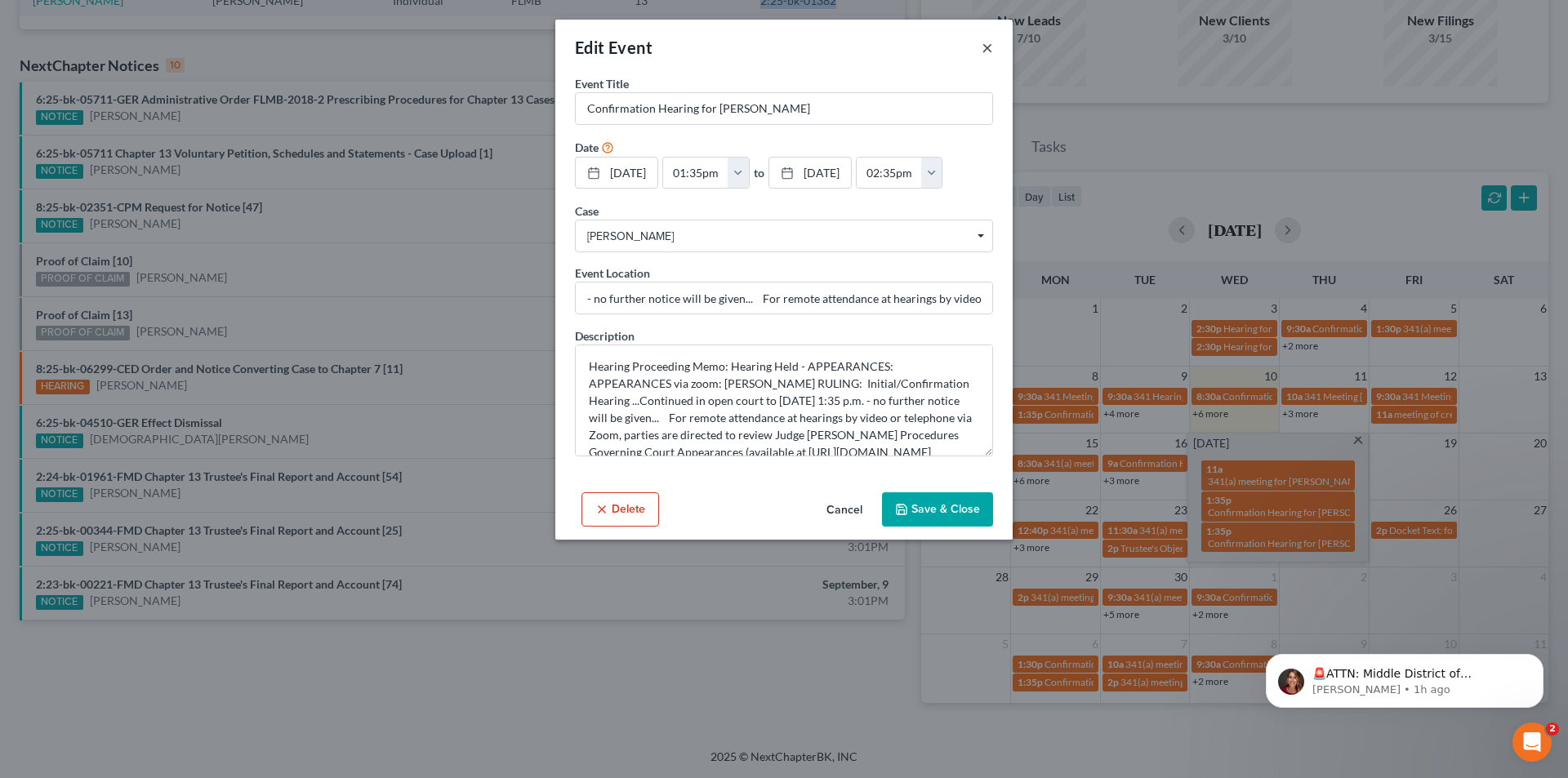
click at [988, 46] on button "×" at bounding box center [987, 47] width 11 height 20
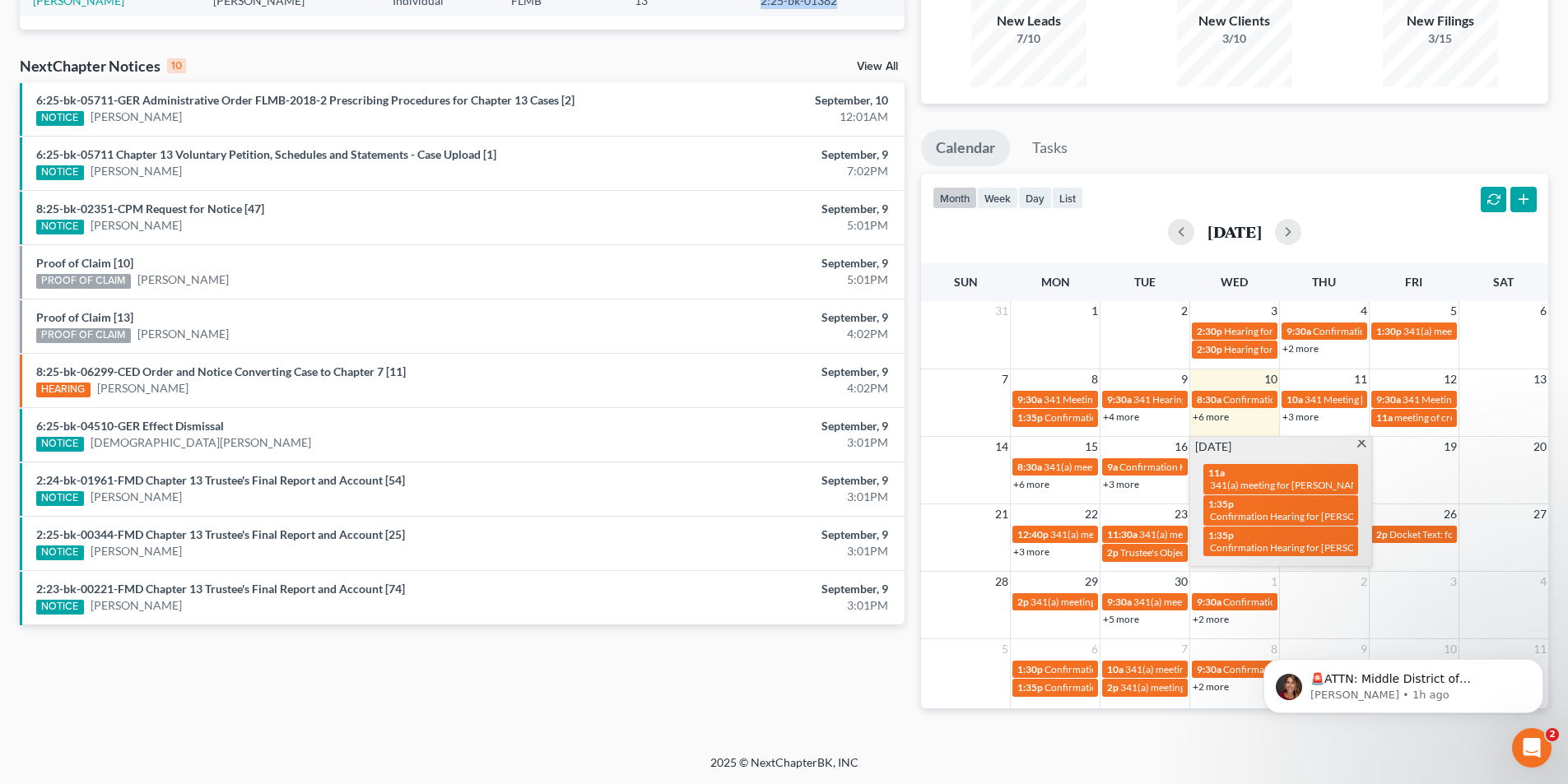
click at [1364, 443] on span at bounding box center [1361, 445] width 12 height 10
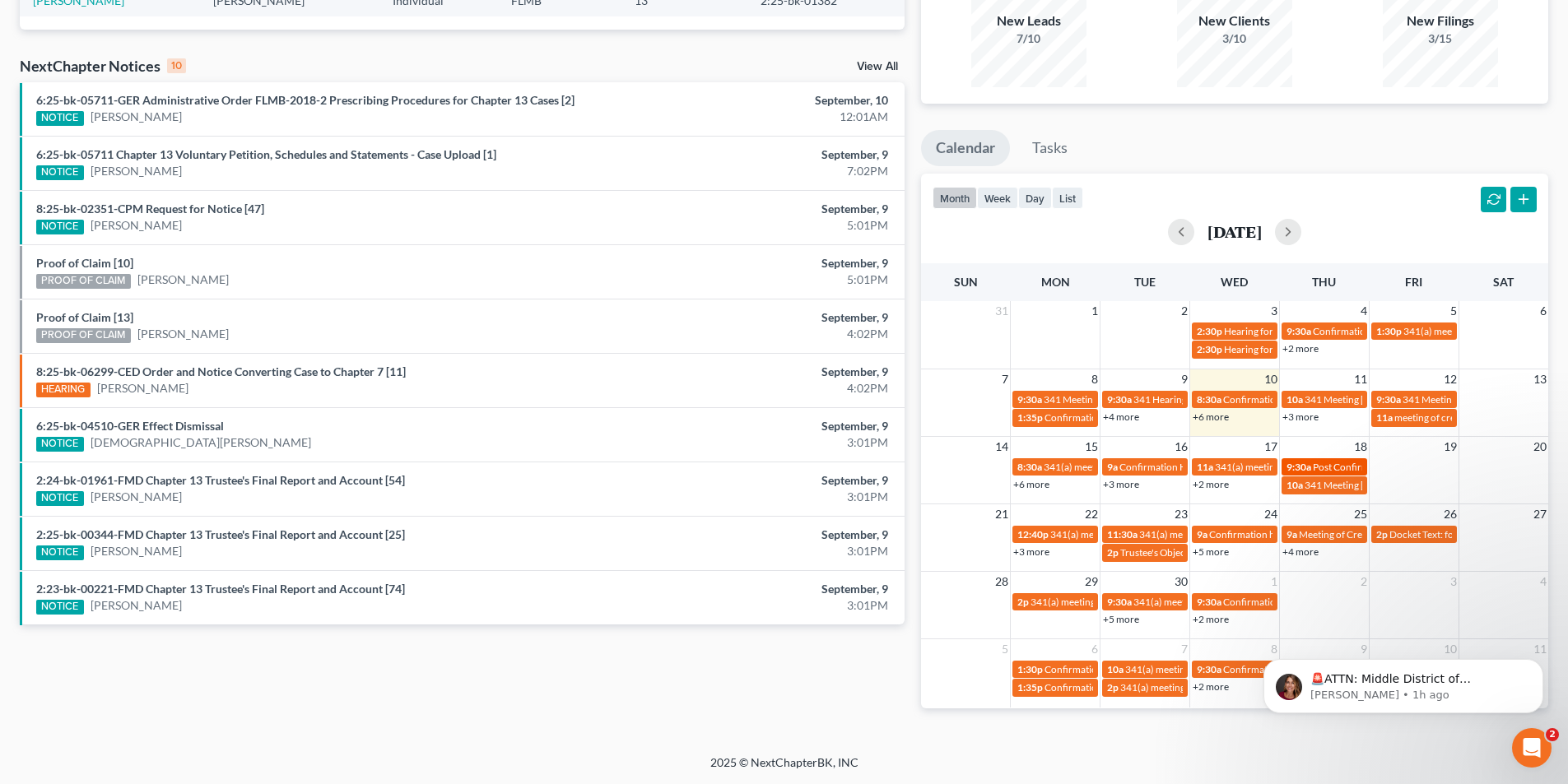
click at [1341, 466] on span "Post Confirmation Hearing [PERSON_NAME]" at bounding box center [1409, 466] width 195 height 12
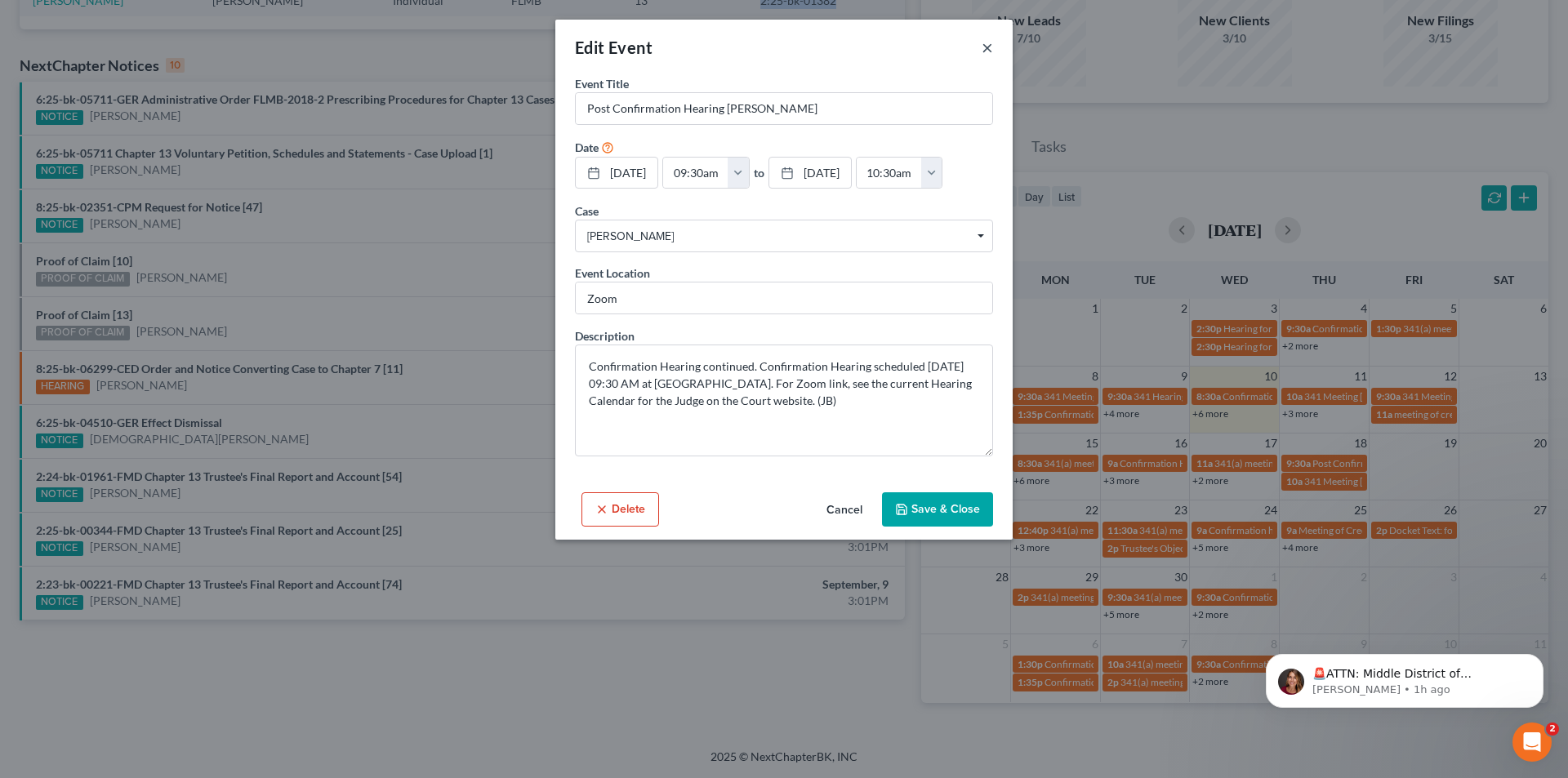
click at [988, 50] on button "×" at bounding box center [987, 47] width 11 height 20
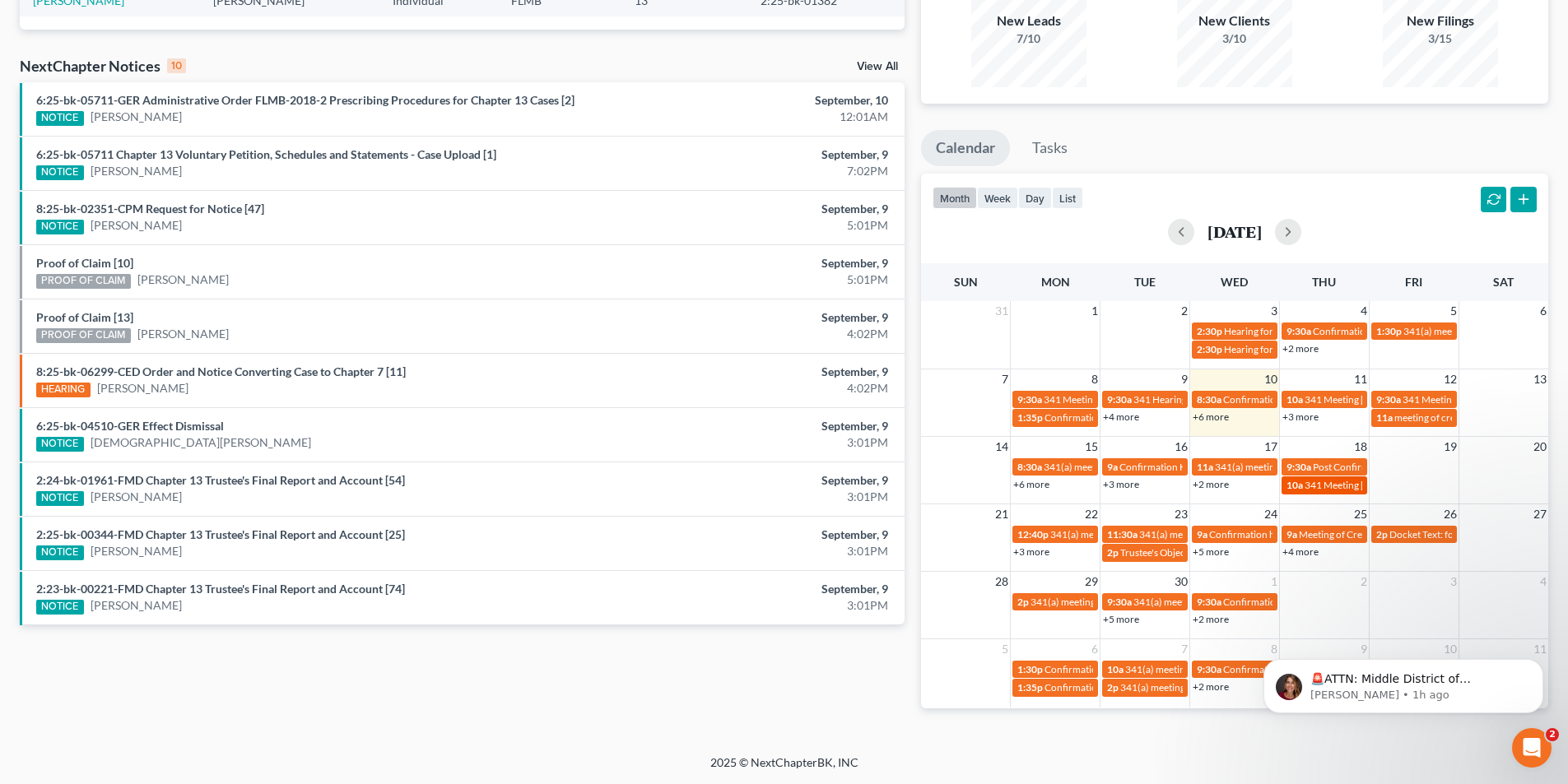
click at [1359, 491] on span "341 Meeting [PERSON_NAME]" at bounding box center [1372, 485] width 133 height 12
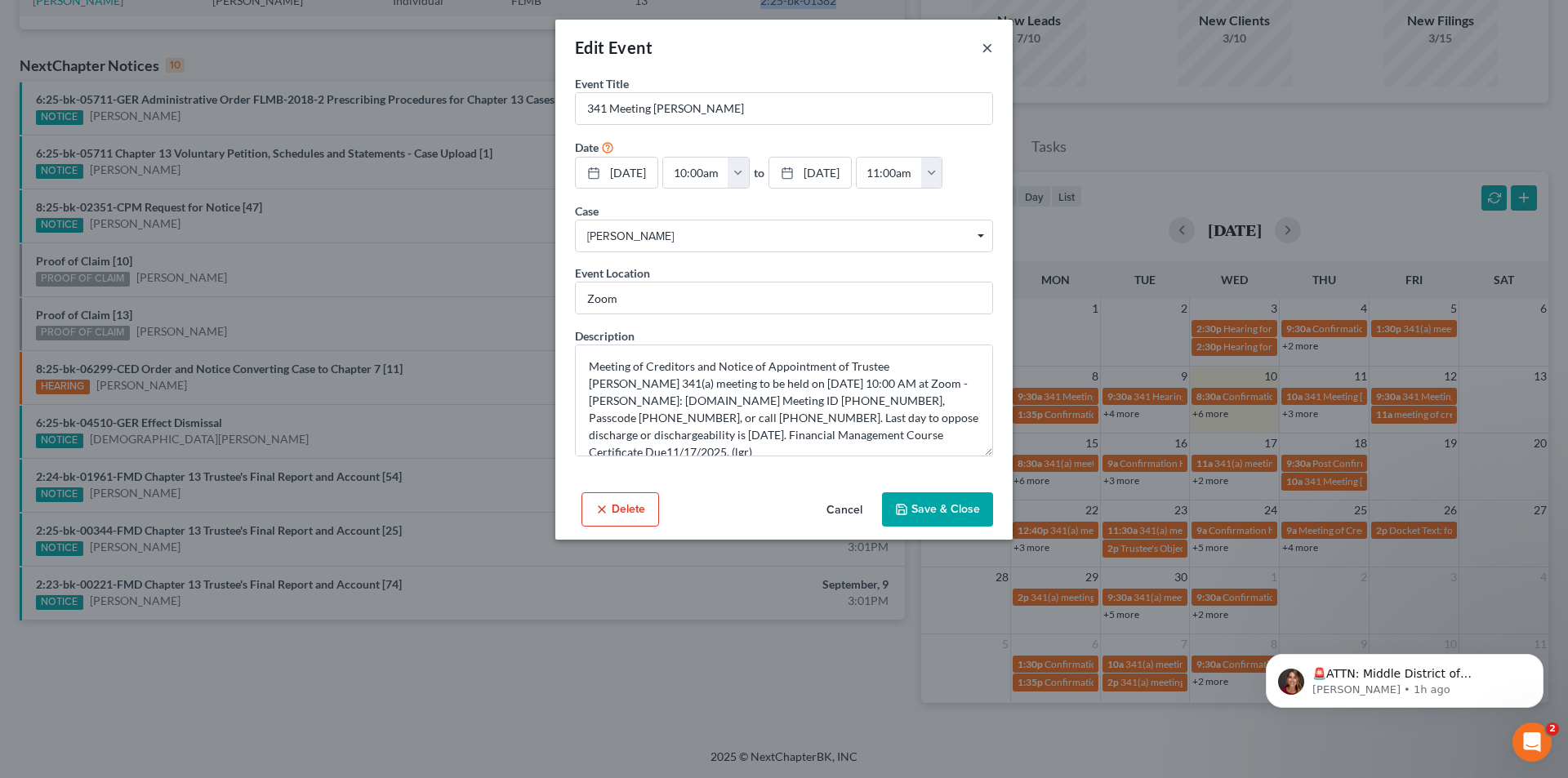
click at [983, 49] on button "×" at bounding box center [987, 47] width 11 height 20
